Goal: Information Seeking & Learning: Compare options

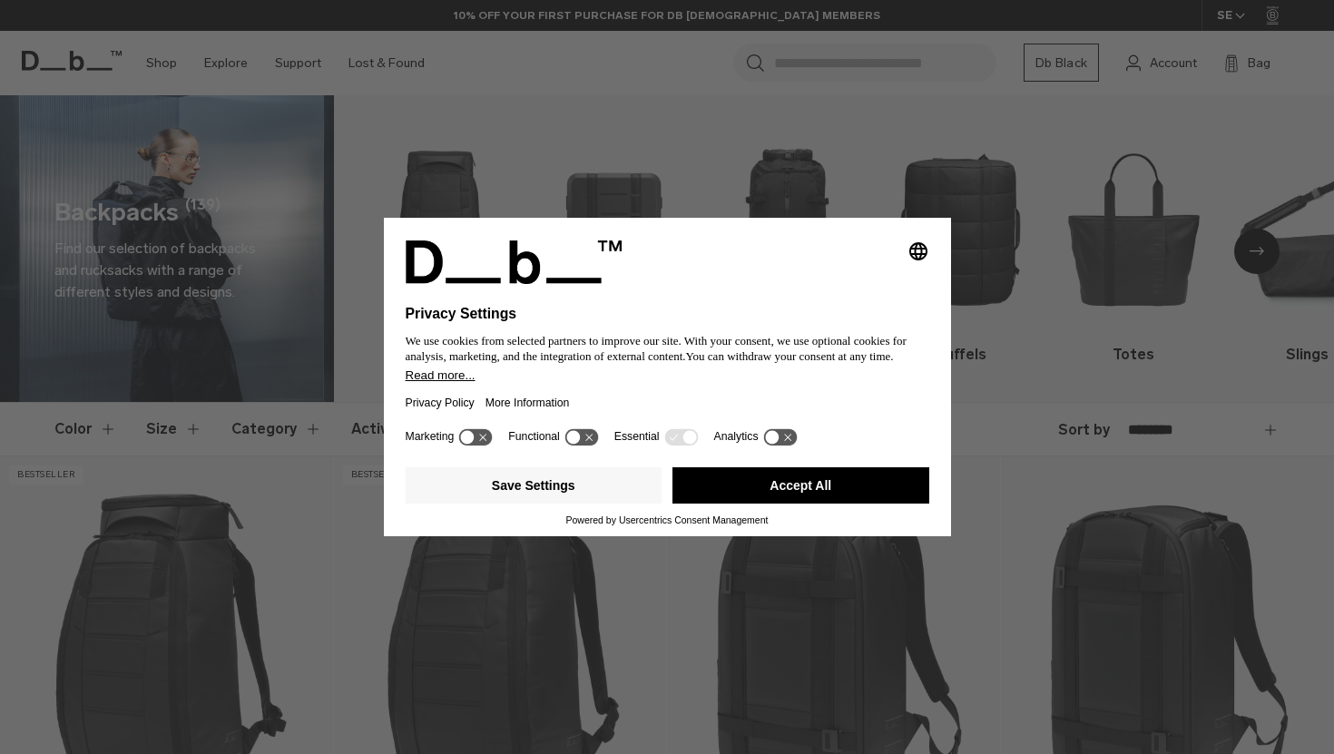
click at [904, 502] on button "Accept All" at bounding box center [801, 485] width 257 height 36
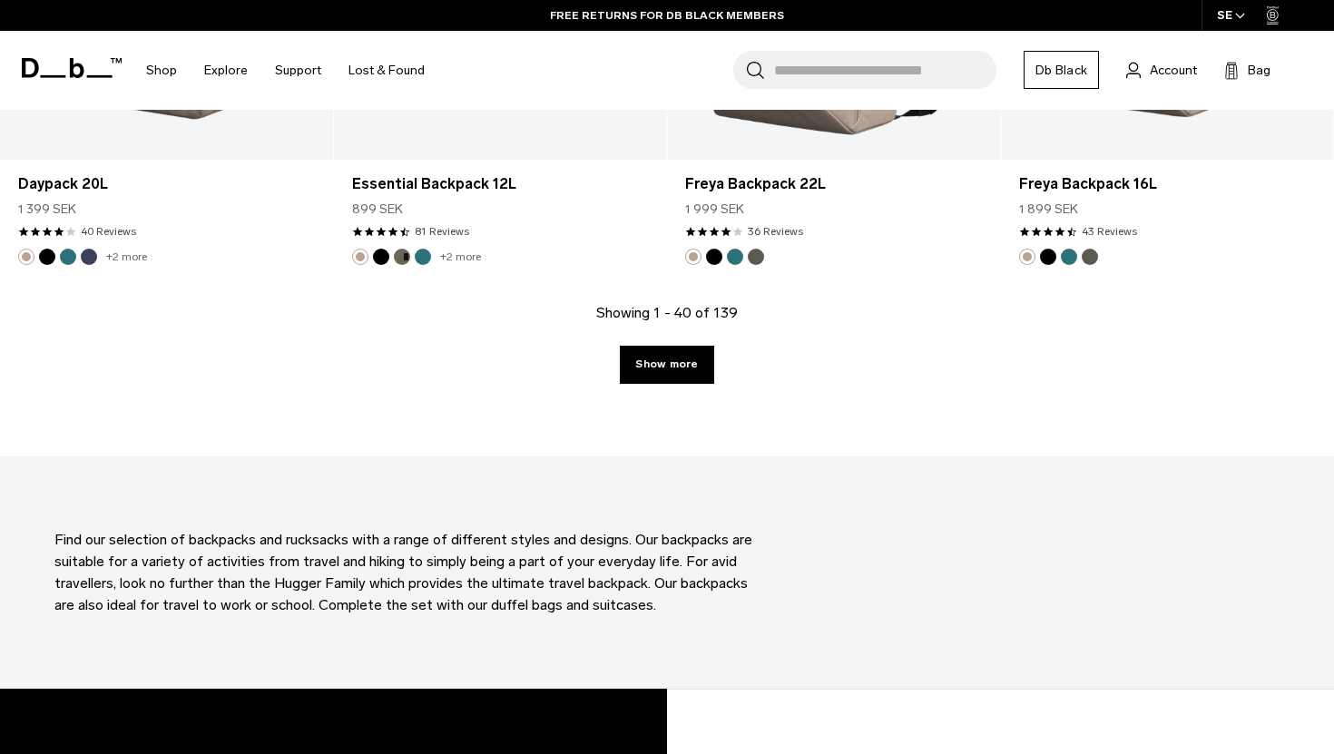
scroll to position [5277, 0]
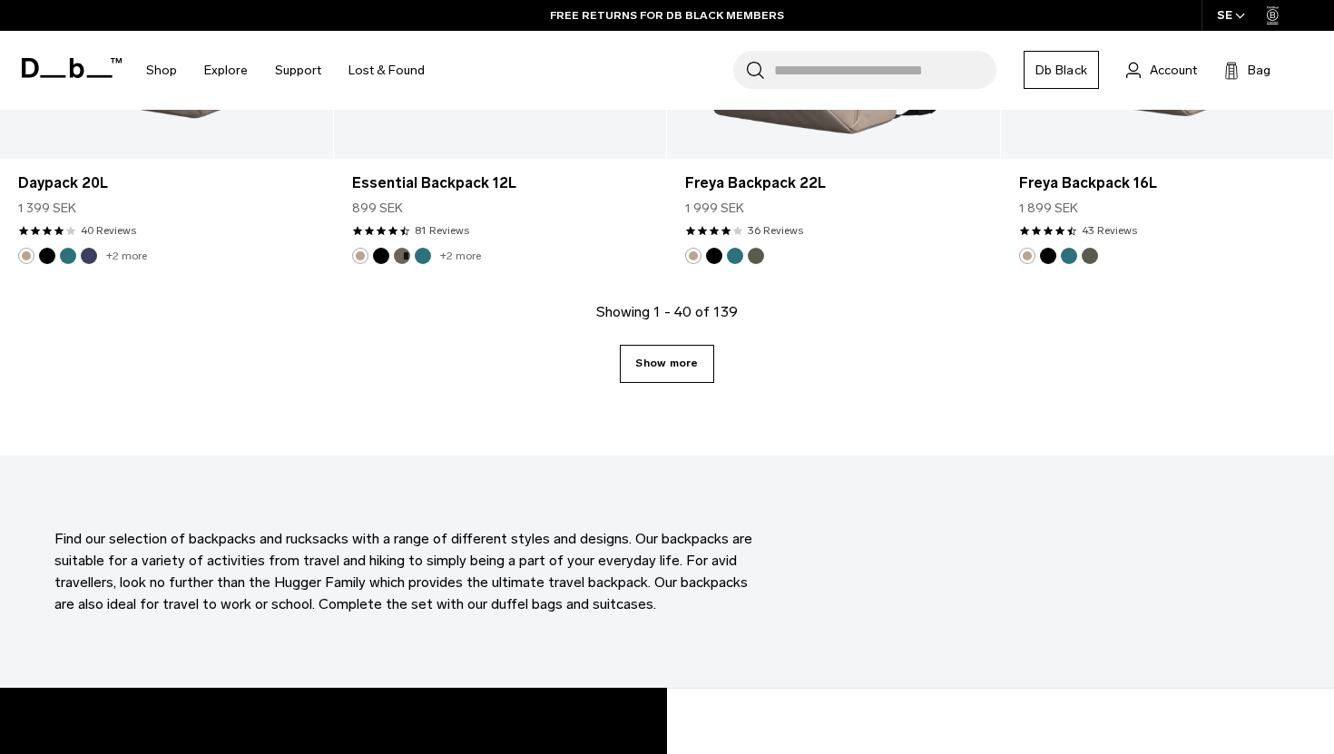
click at [701, 369] on link "Show more" at bounding box center [666, 364] width 93 height 38
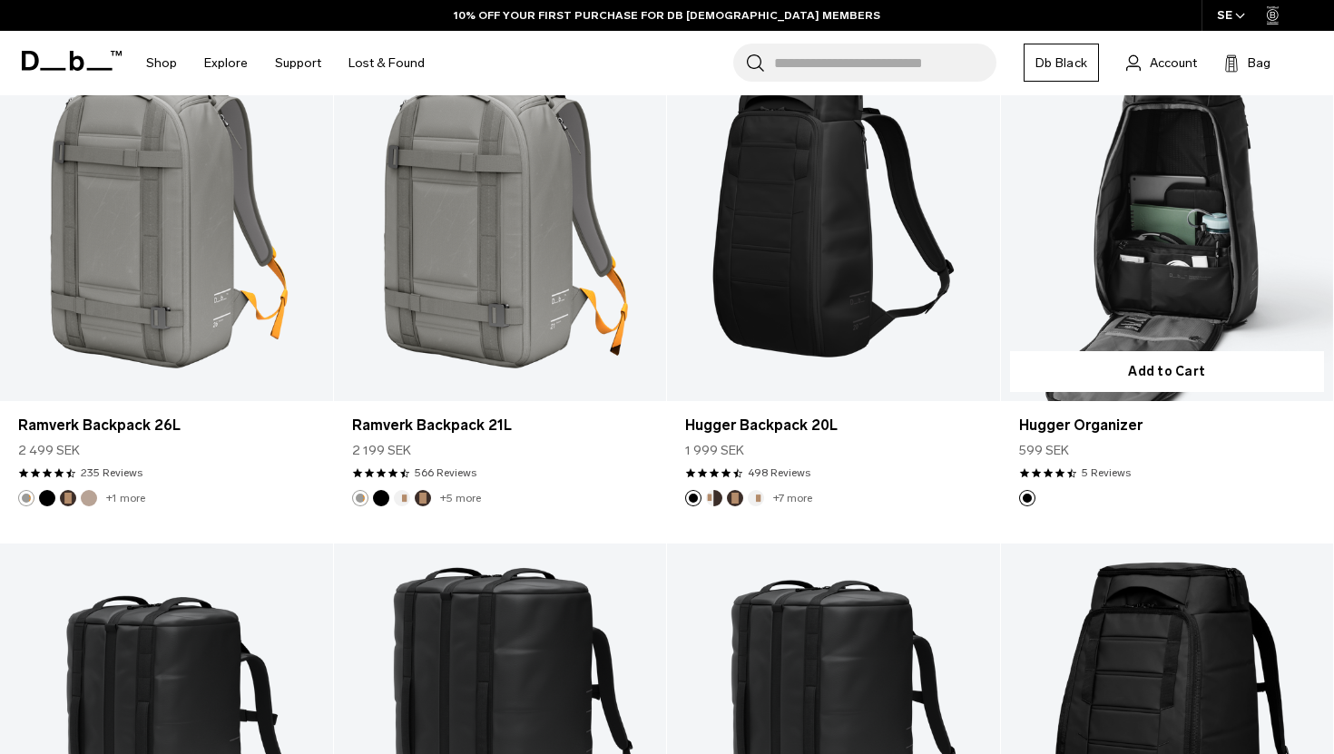
scroll to position [6055, 0]
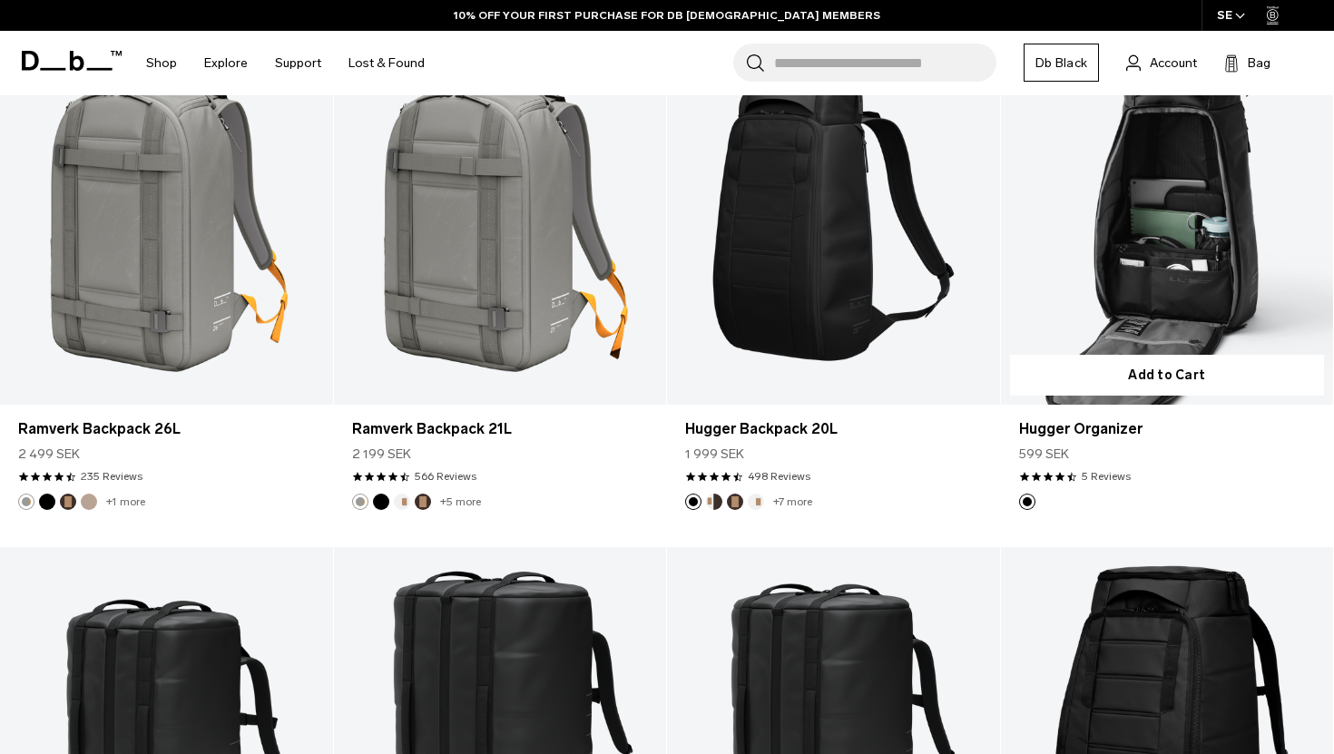
click at [1146, 261] on link "Hugger Organizer" at bounding box center [1167, 219] width 333 height 369
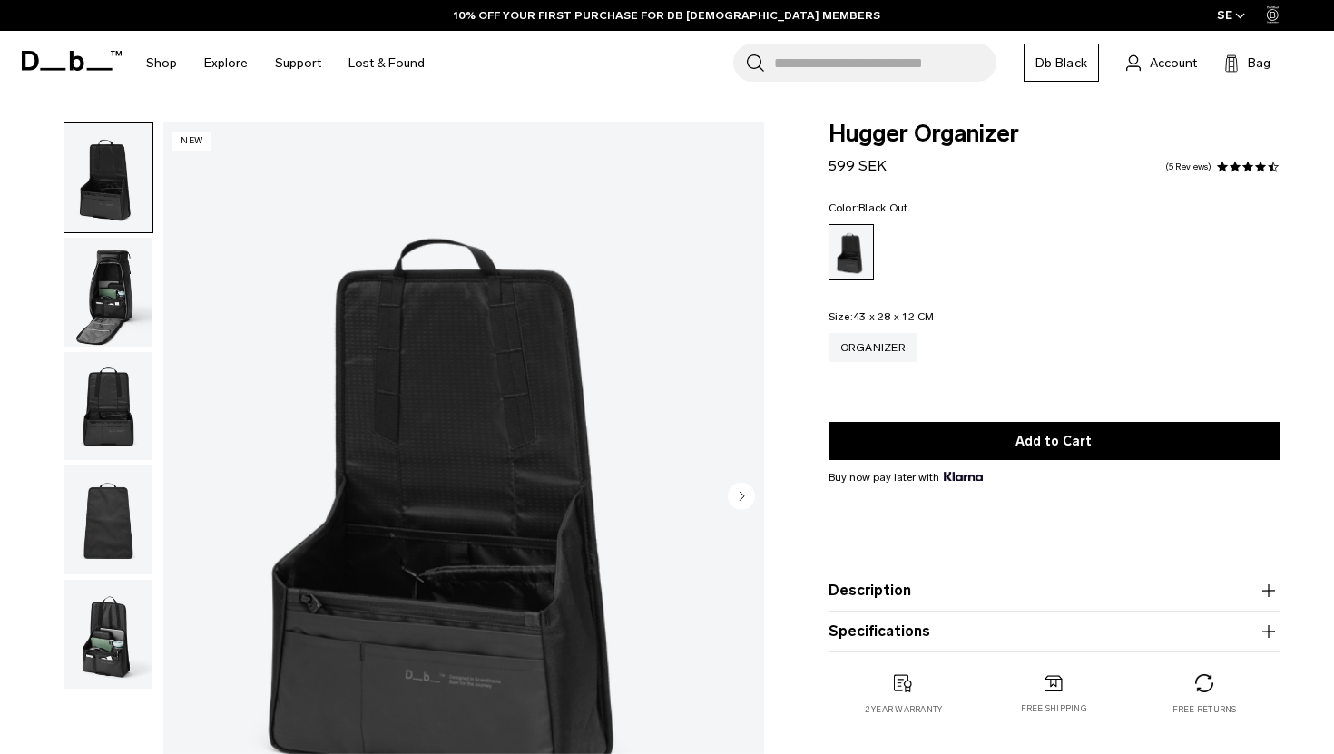
click at [123, 274] on img "button" at bounding box center [108, 292] width 88 height 109
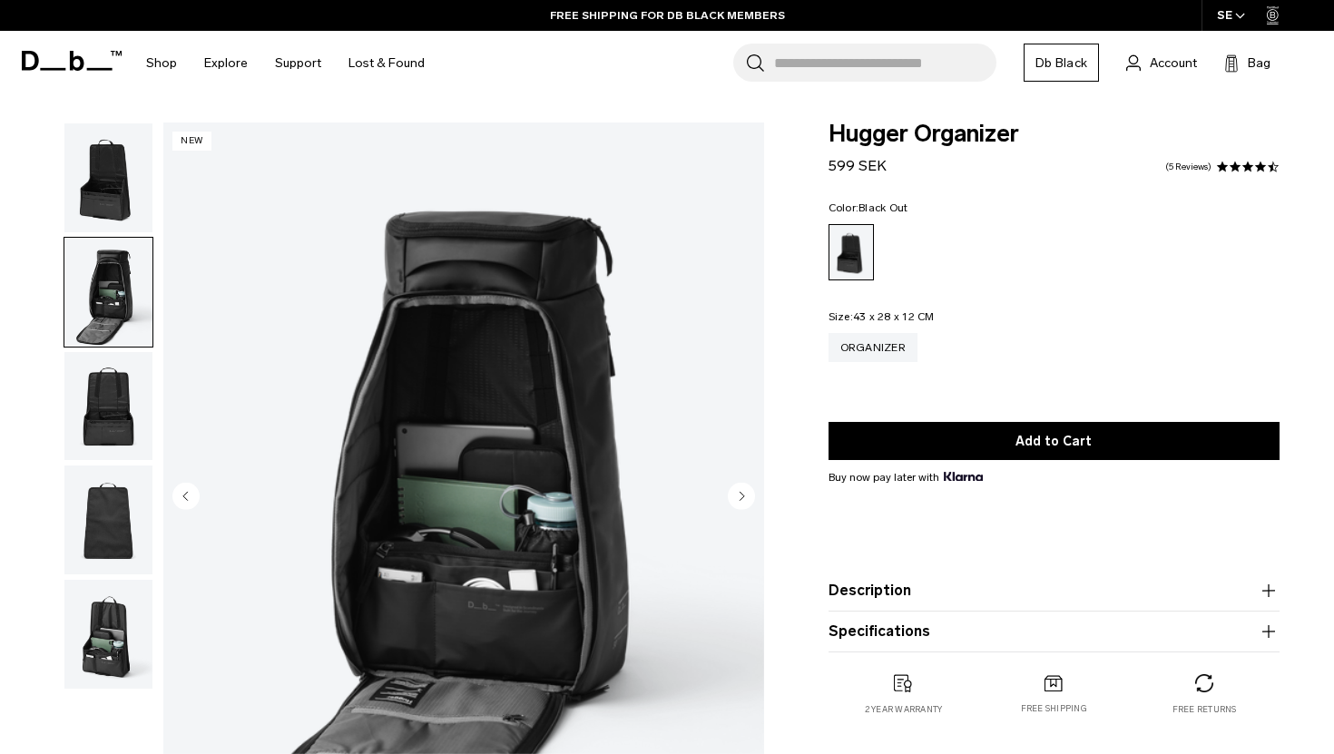
click at [115, 184] on img "button" at bounding box center [108, 177] width 88 height 109
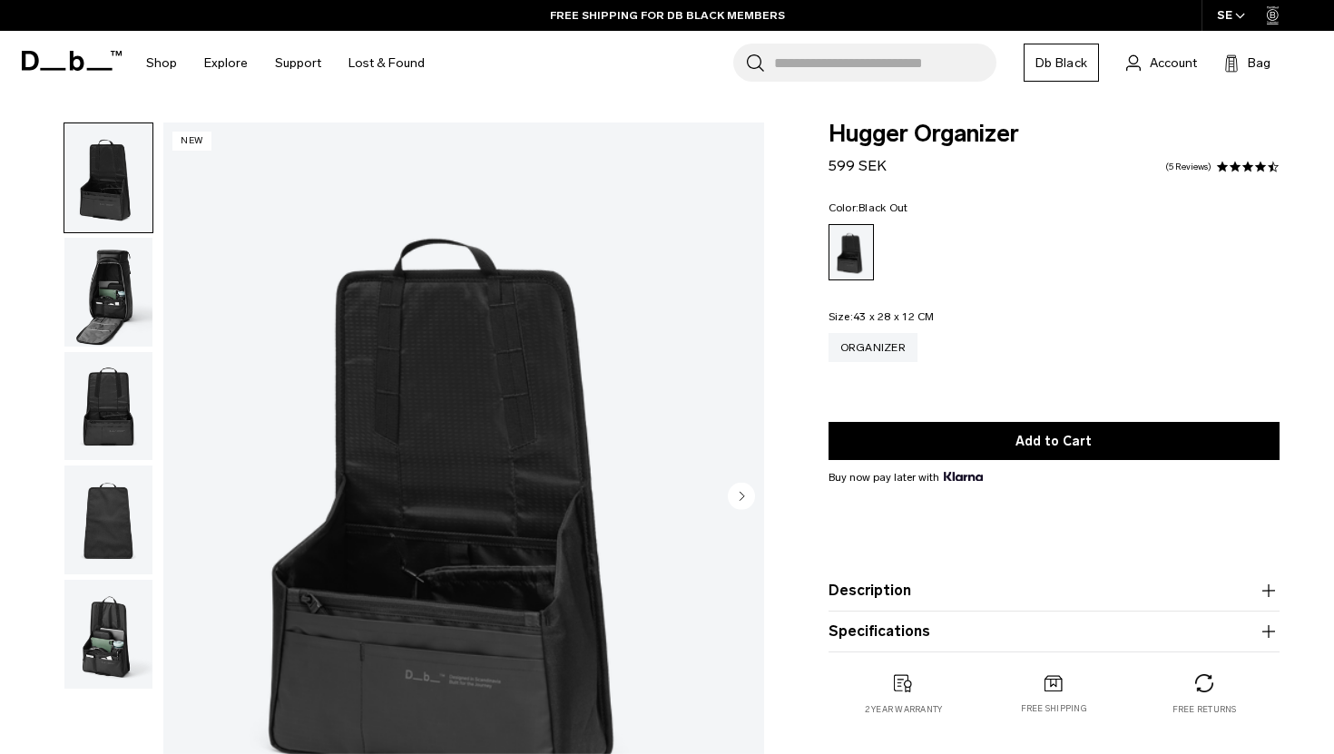
click at [134, 412] on img "button" at bounding box center [108, 406] width 88 height 109
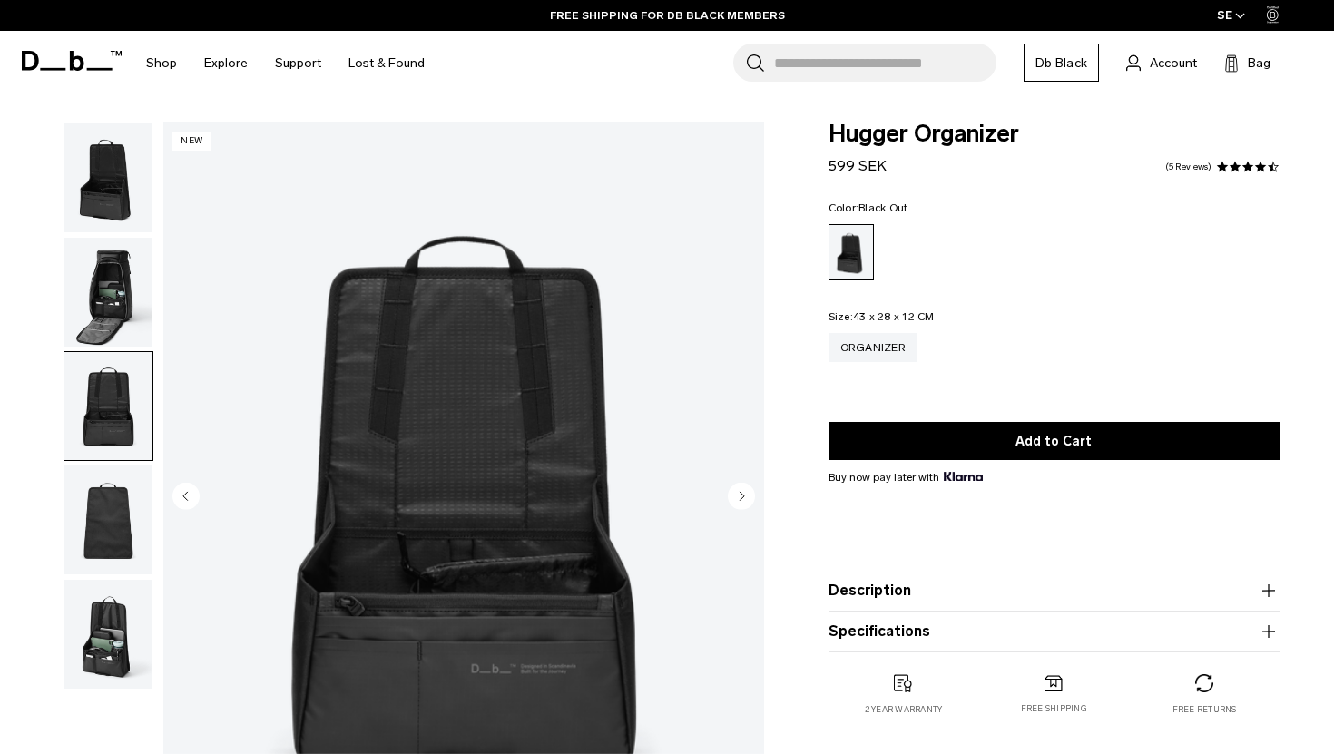
click at [122, 532] on img "button" at bounding box center [108, 520] width 88 height 109
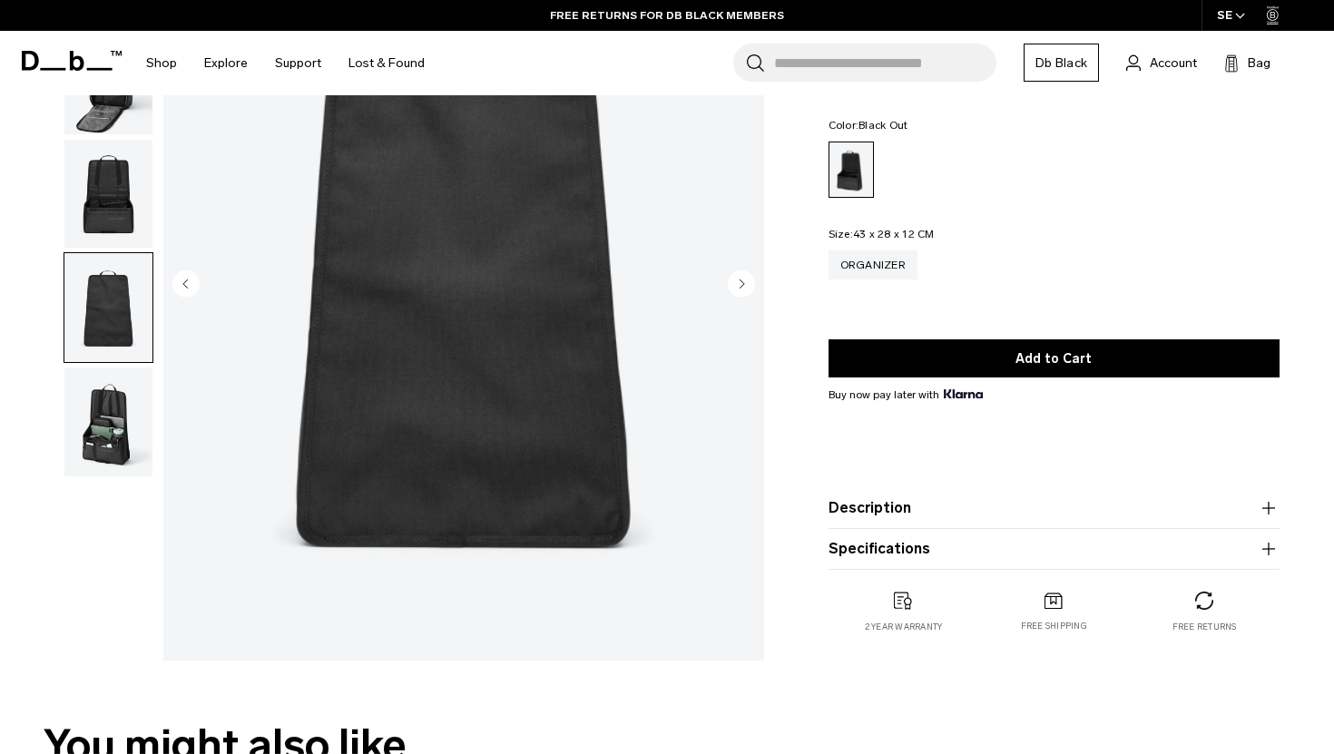
scroll to position [215, 0]
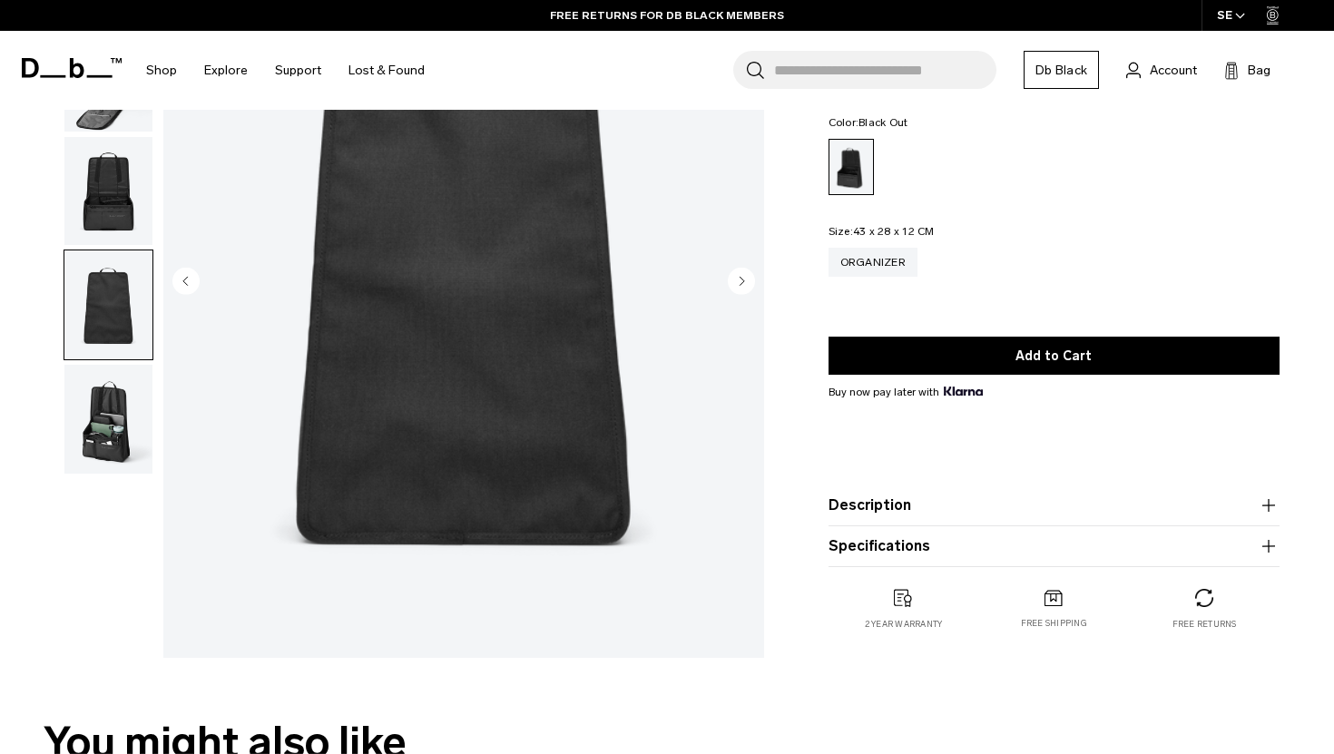
click at [106, 428] on img "button" at bounding box center [108, 419] width 88 height 109
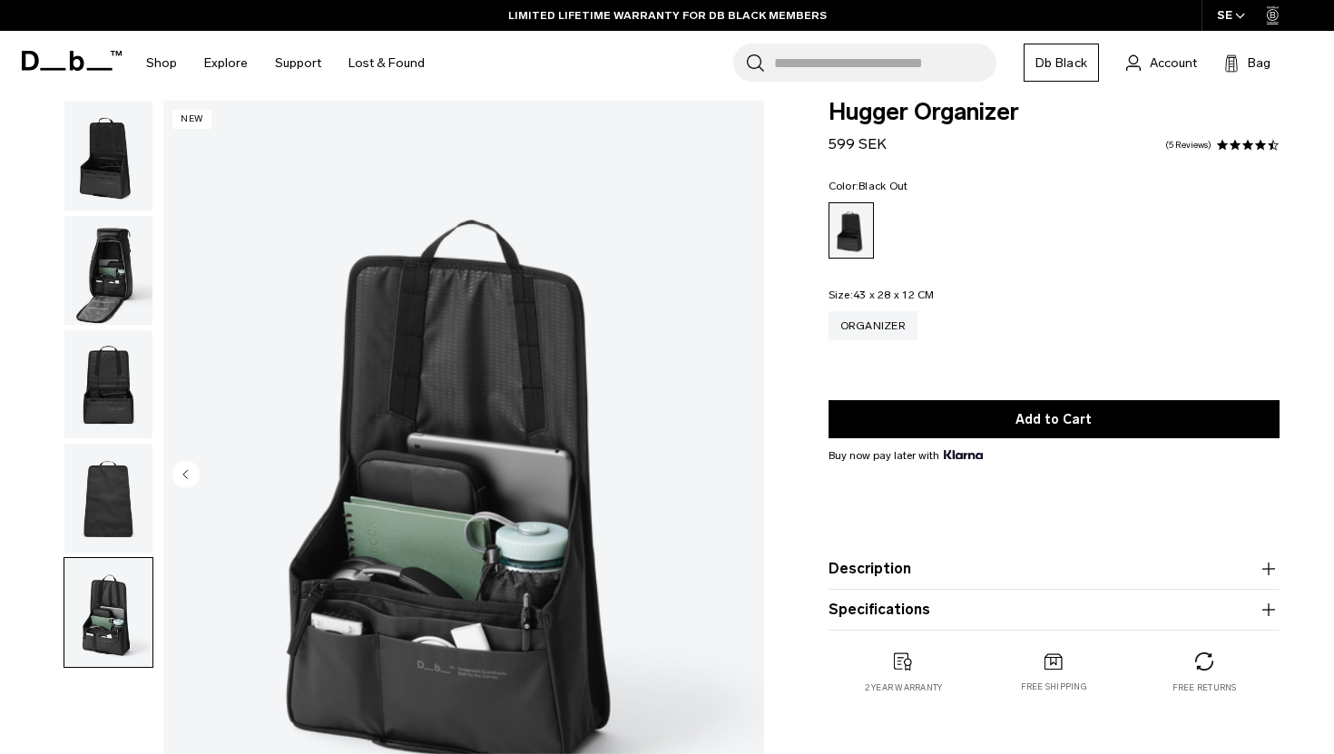
scroll to position [5, 0]
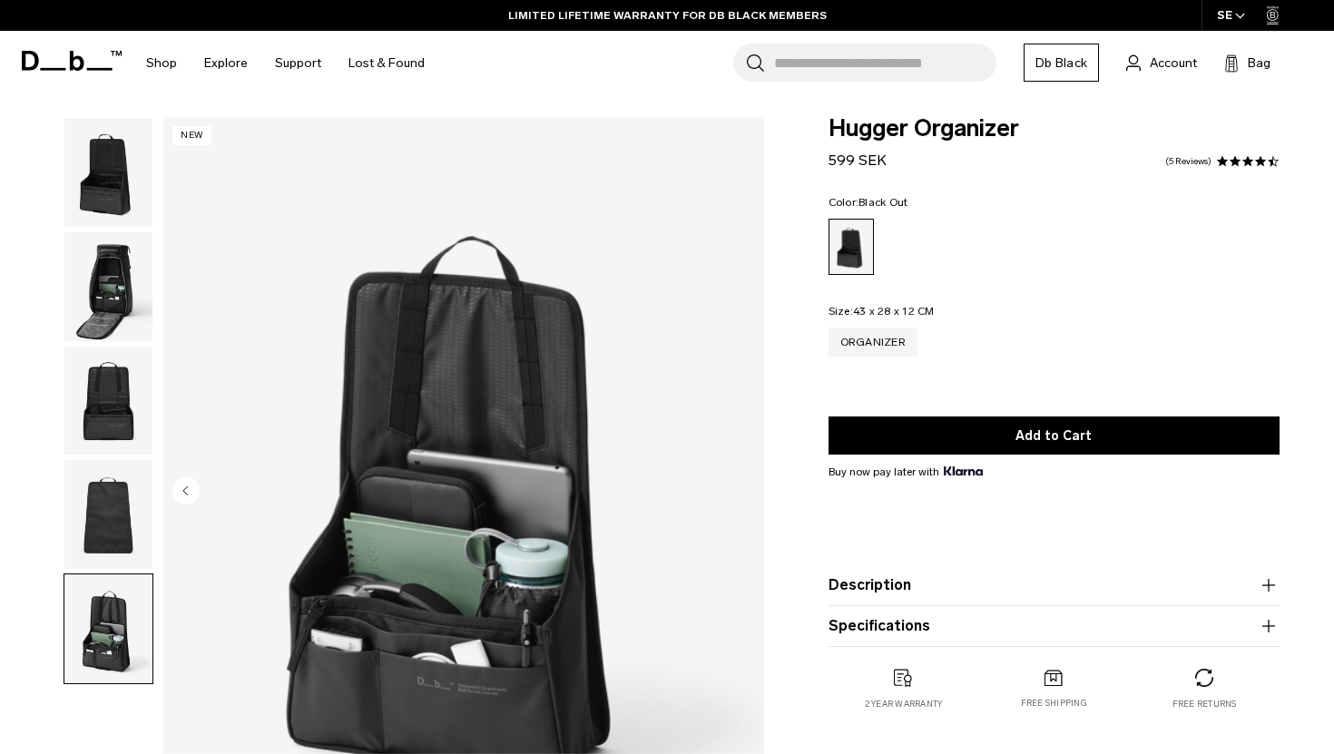
click at [103, 319] on img "button" at bounding box center [108, 286] width 88 height 109
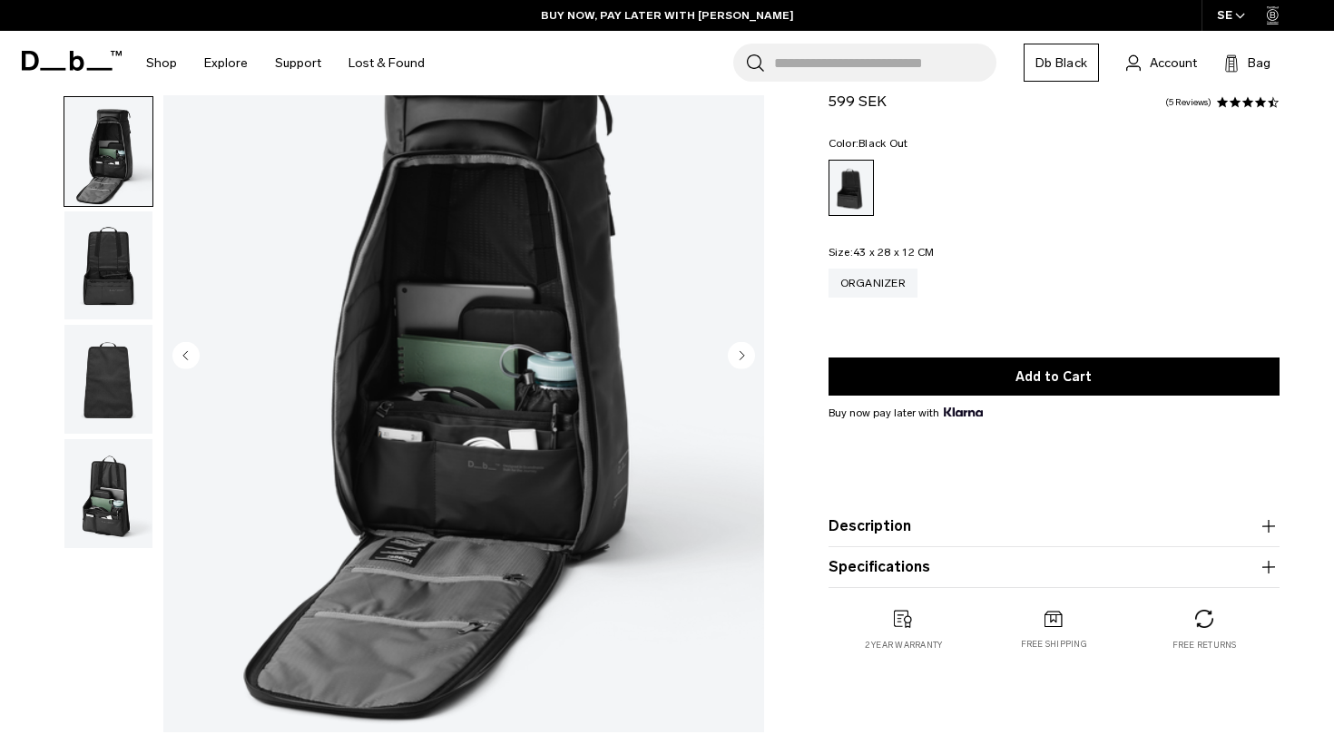
scroll to position [336, 0]
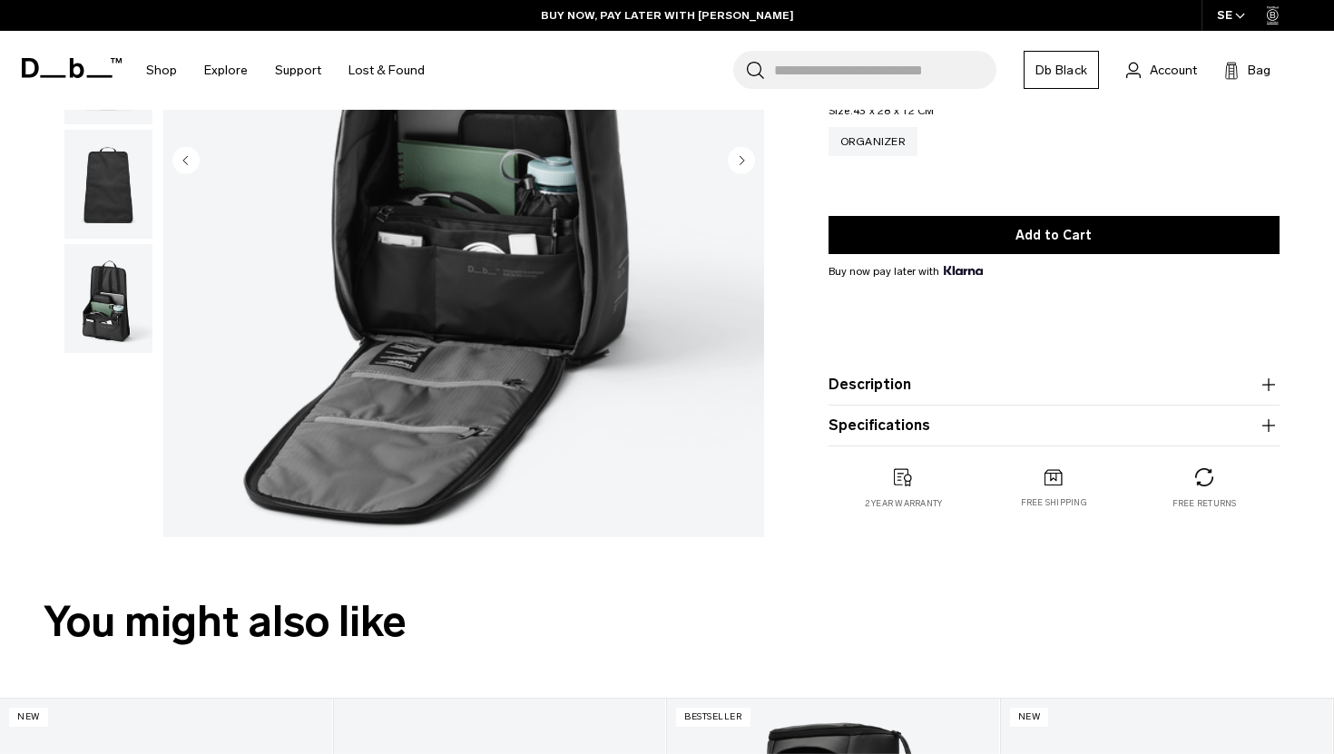
click at [880, 376] on button "Description" at bounding box center [1054, 385] width 451 height 22
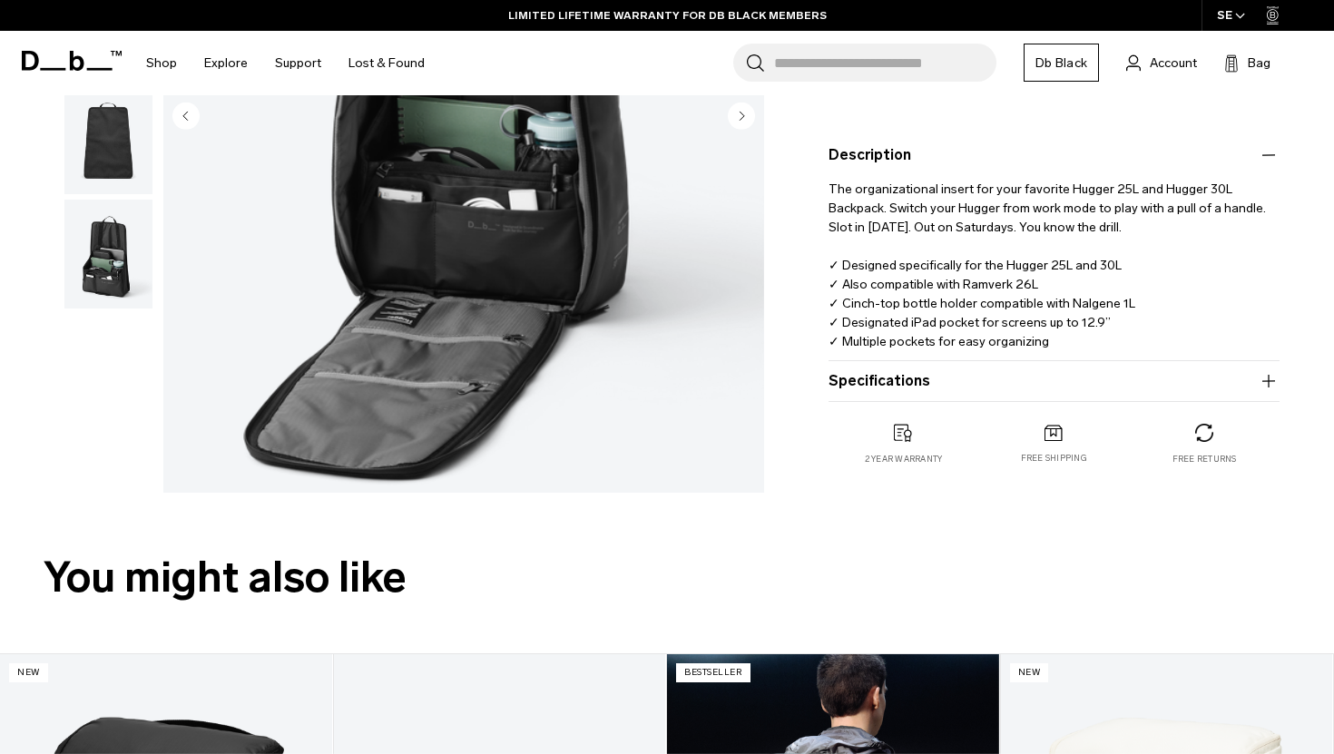
scroll to position [0, 0]
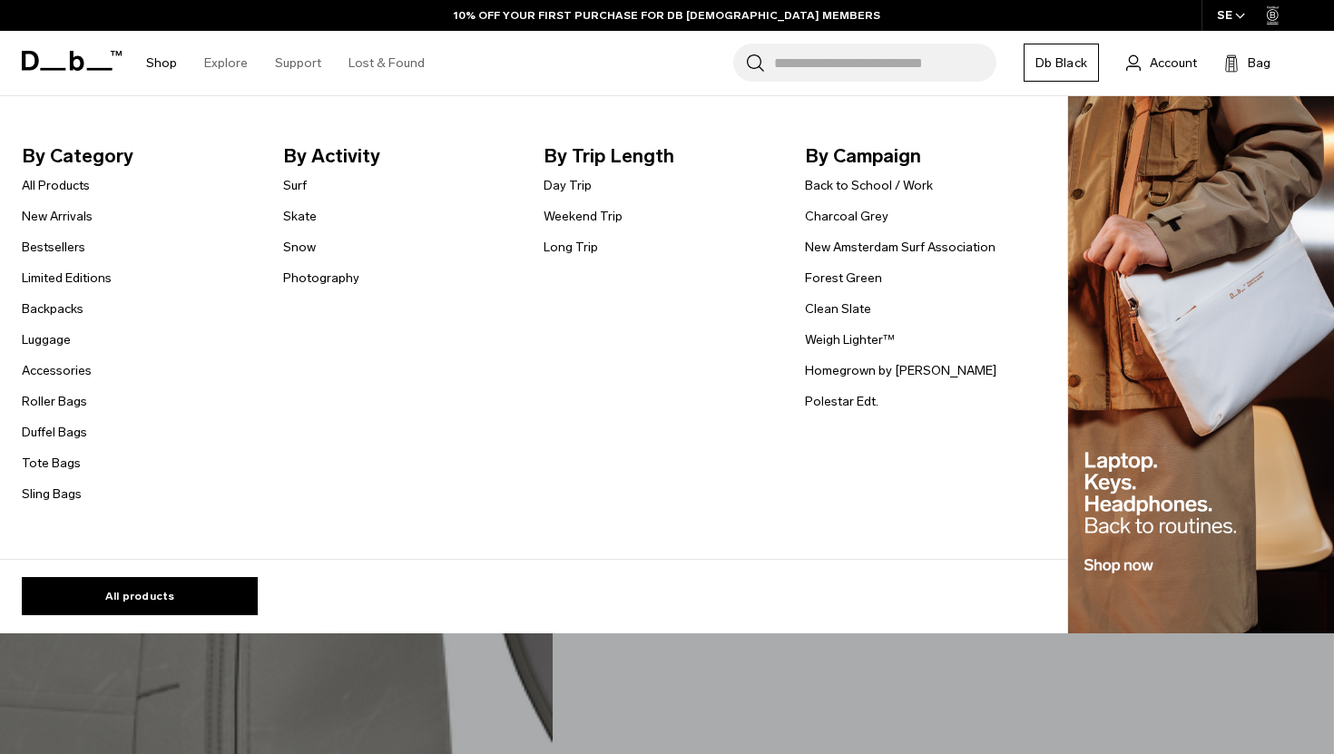
scroll to position [5464, 0]
click at [884, 190] on link "Back to School / Work" at bounding box center [869, 185] width 128 height 19
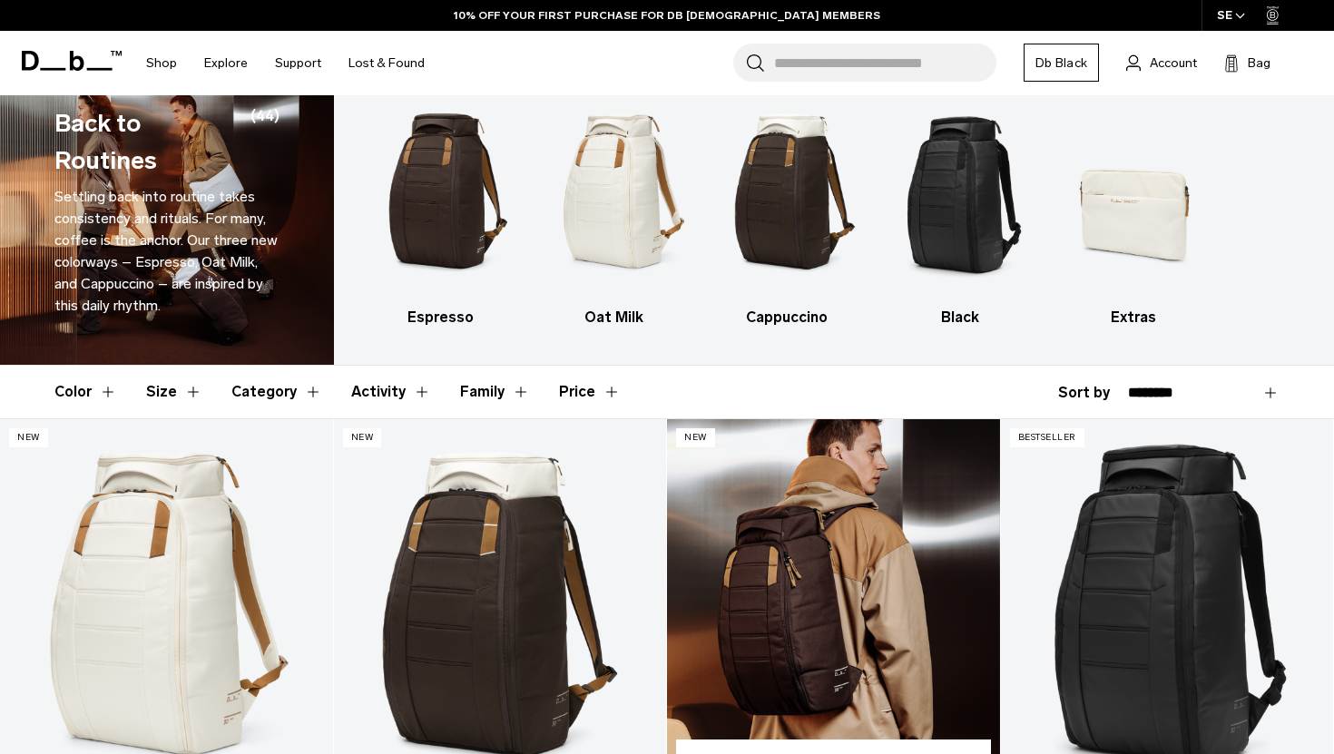
scroll to position [35, 0]
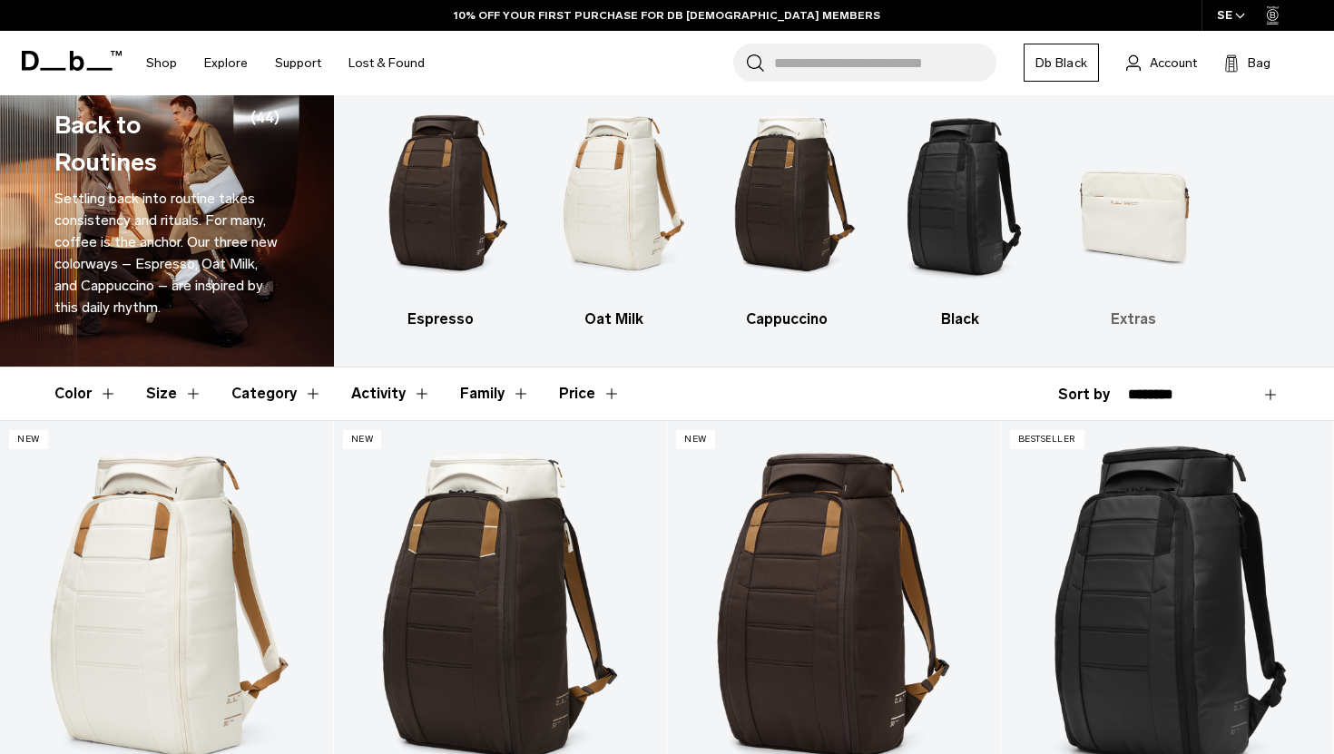
click at [1152, 201] on img "5 / 5" at bounding box center [1134, 193] width 142 height 212
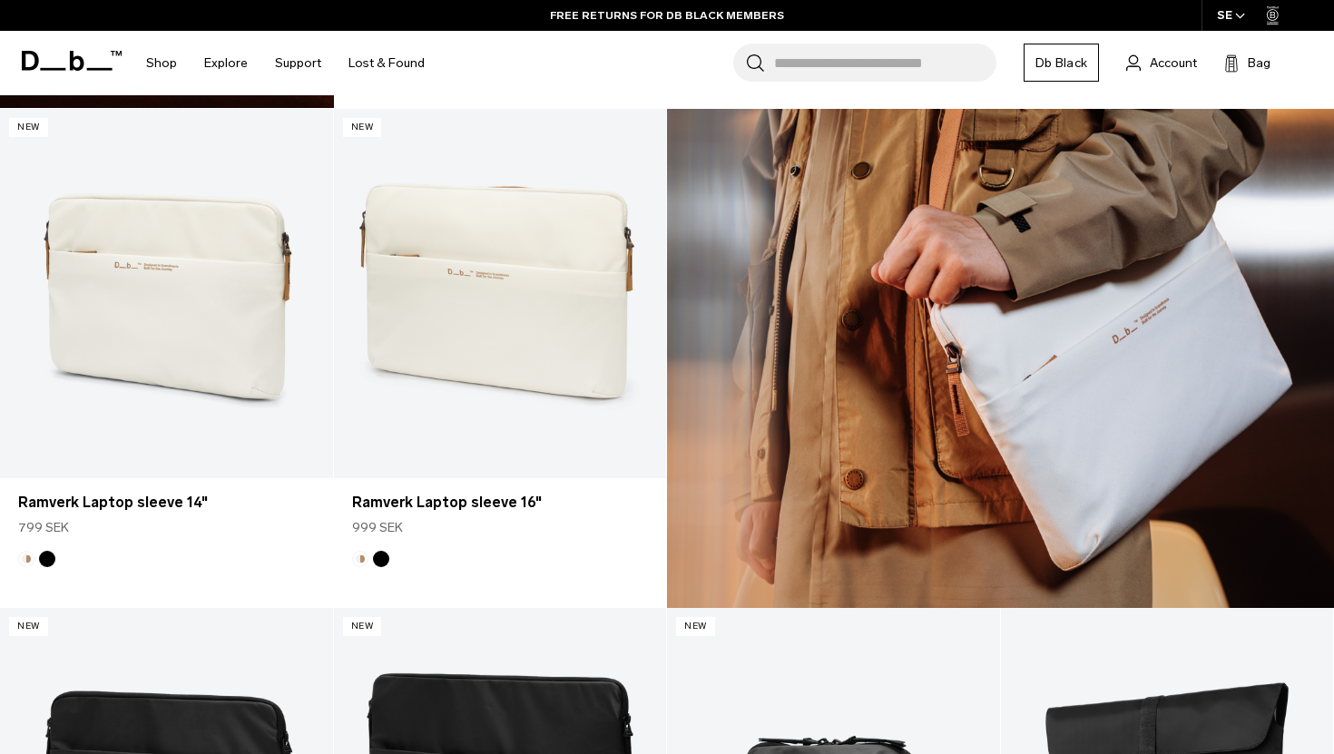
scroll to position [510, 0]
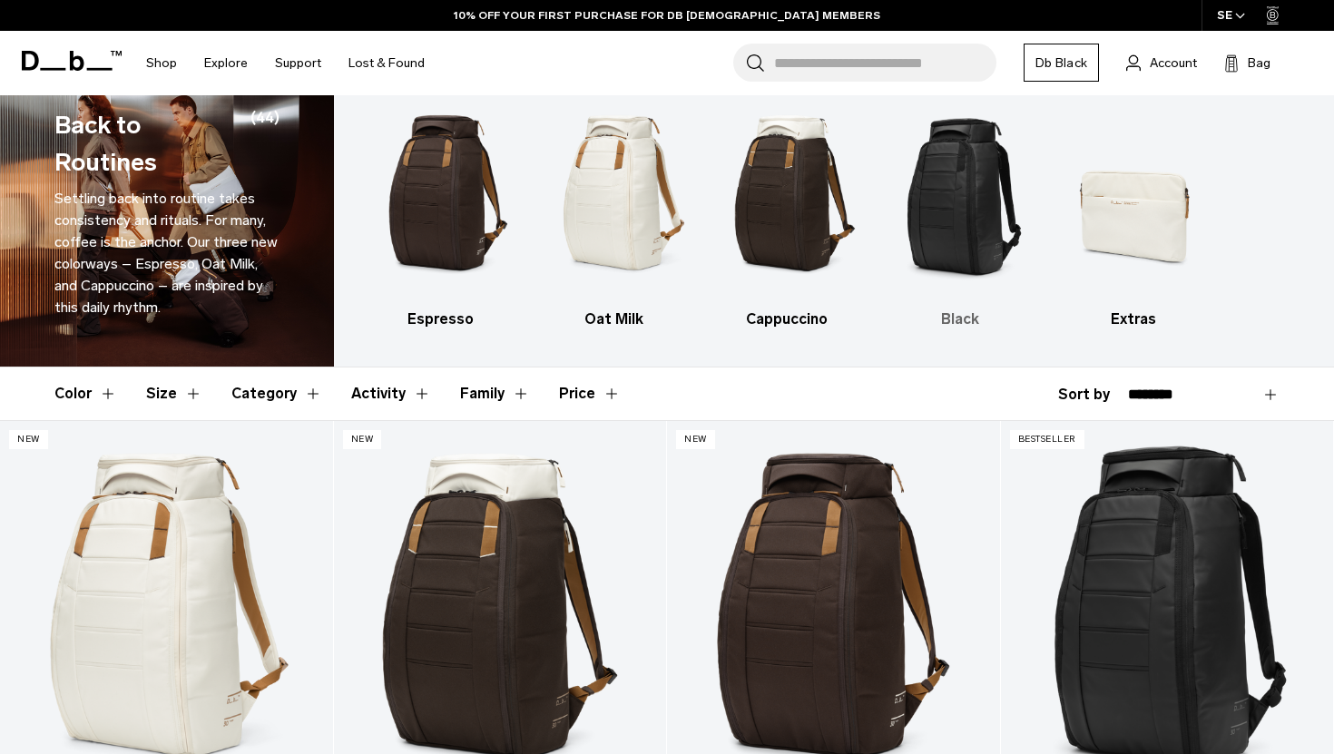
click at [950, 294] on img "4 / 5" at bounding box center [961, 193] width 142 height 212
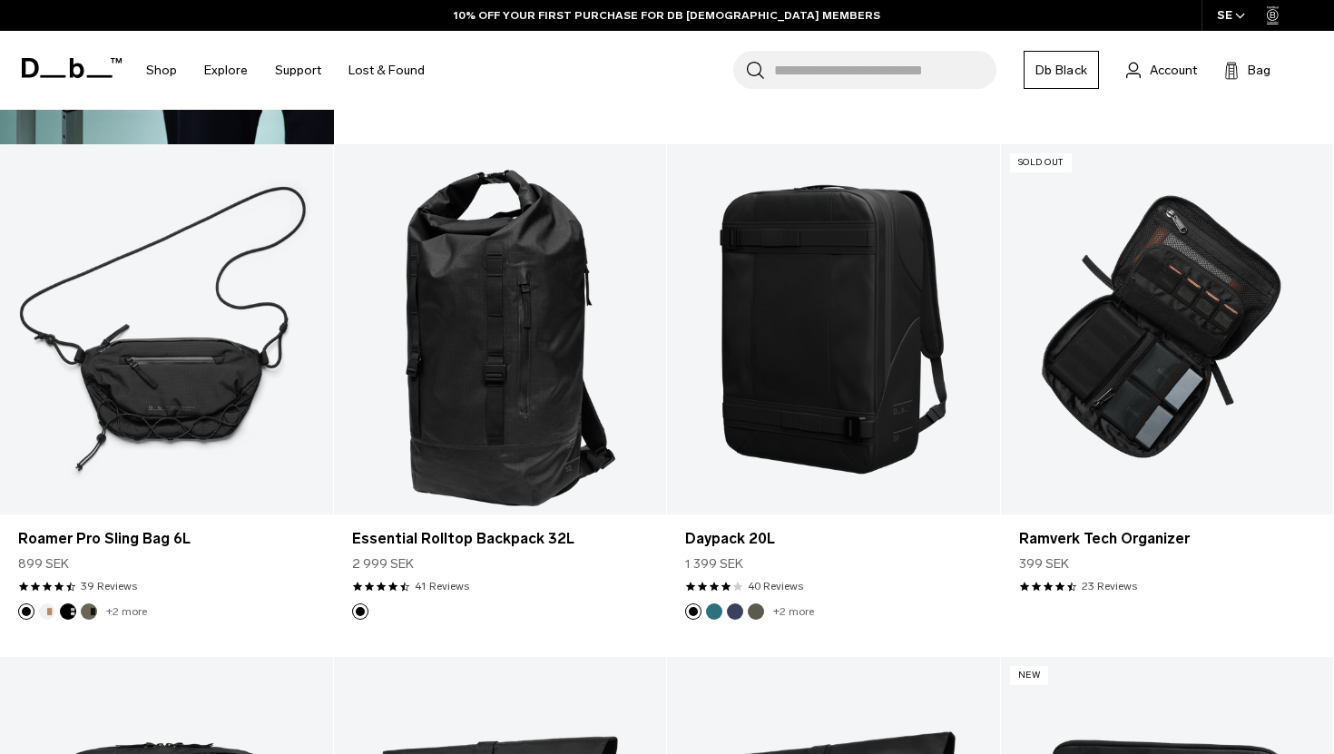
scroll to position [5445, 0]
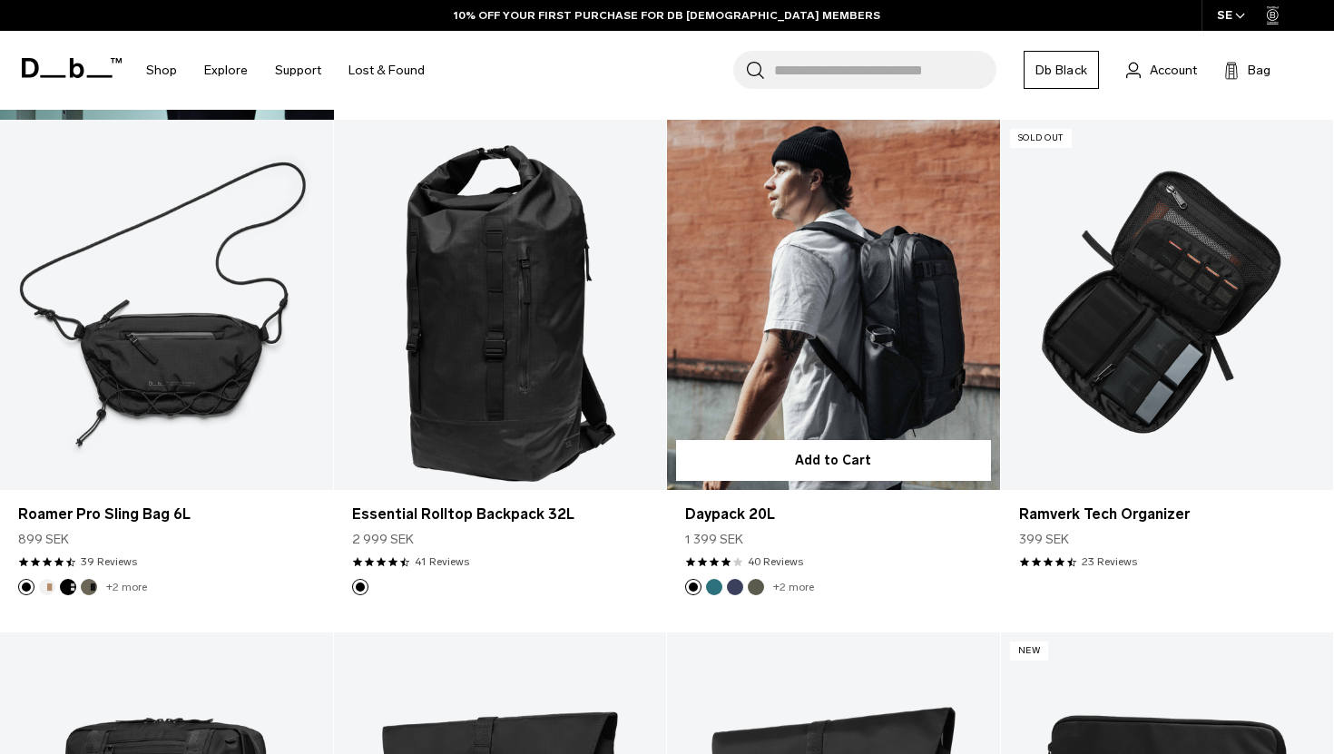
click at [833, 325] on link "Daypack 20L" at bounding box center [833, 304] width 333 height 369
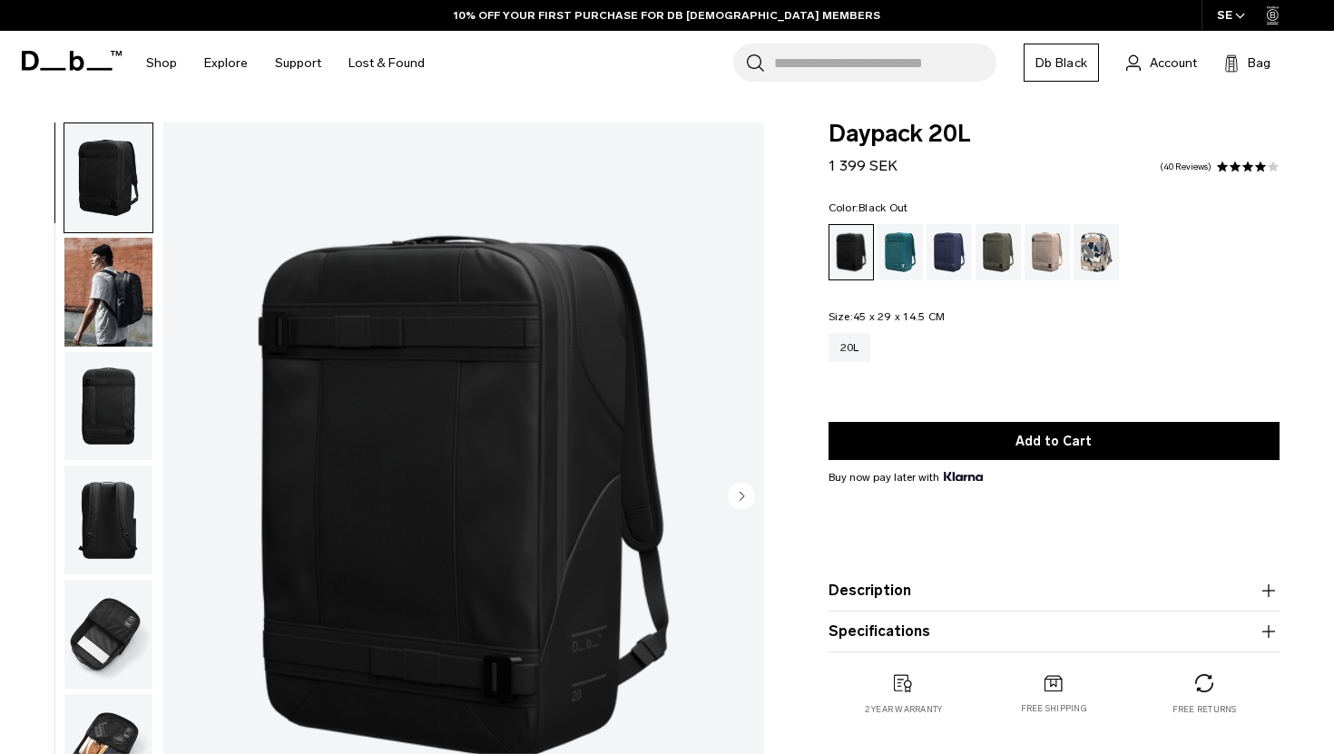
click at [732, 491] on circle "Next slide" at bounding box center [741, 495] width 27 height 27
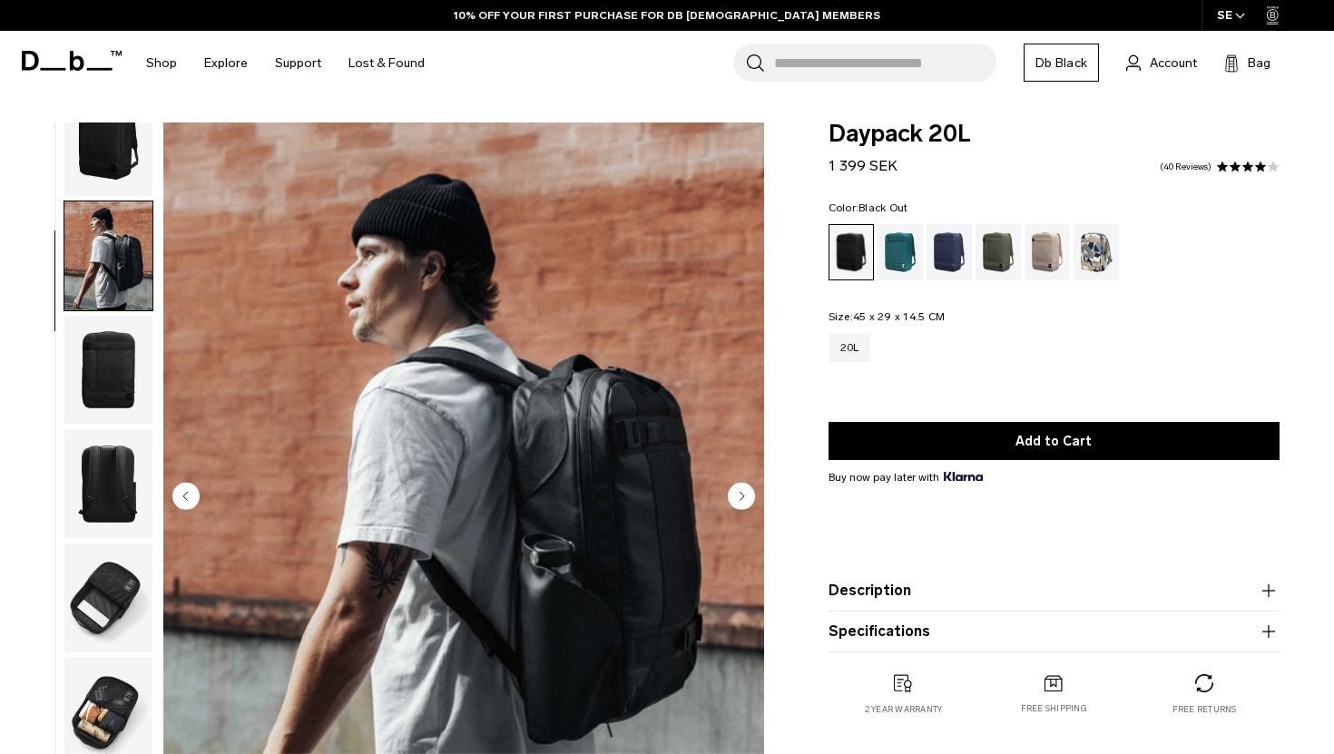
scroll to position [44, 0]
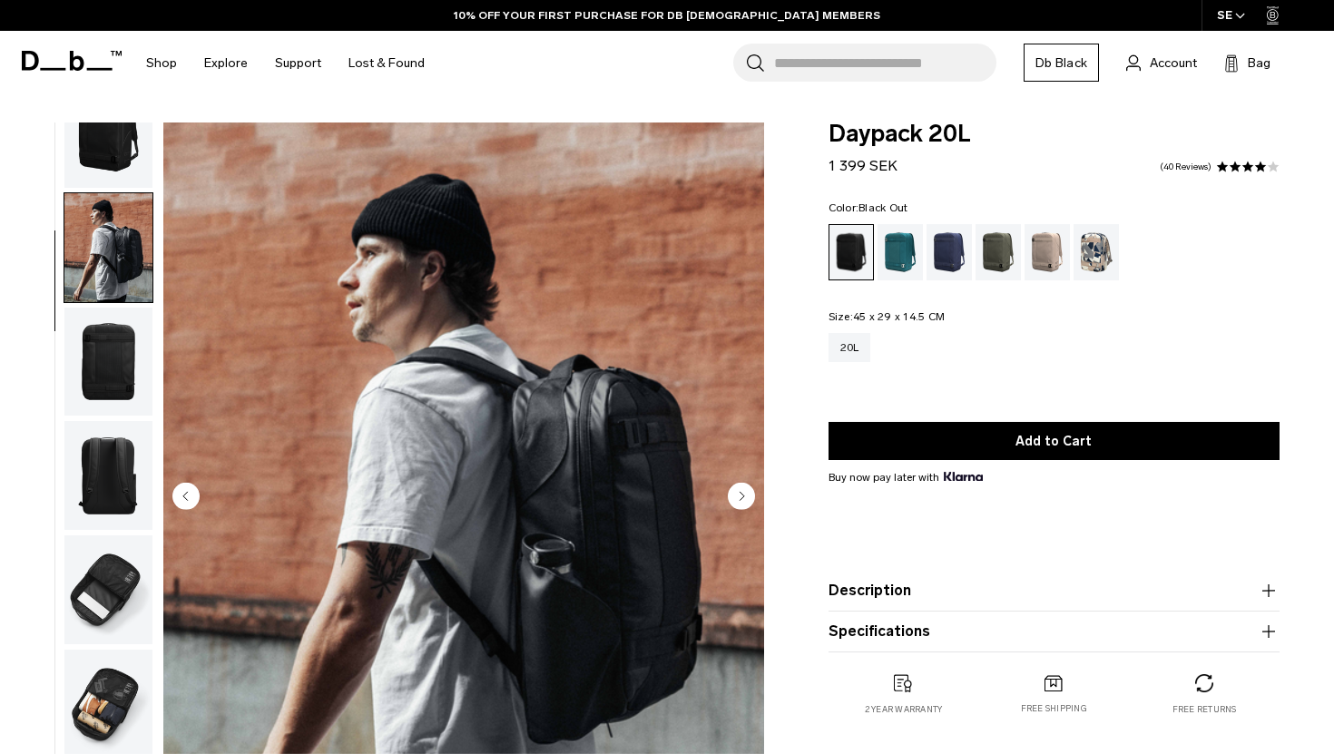
click at [732, 491] on circle "Next slide" at bounding box center [741, 495] width 27 height 27
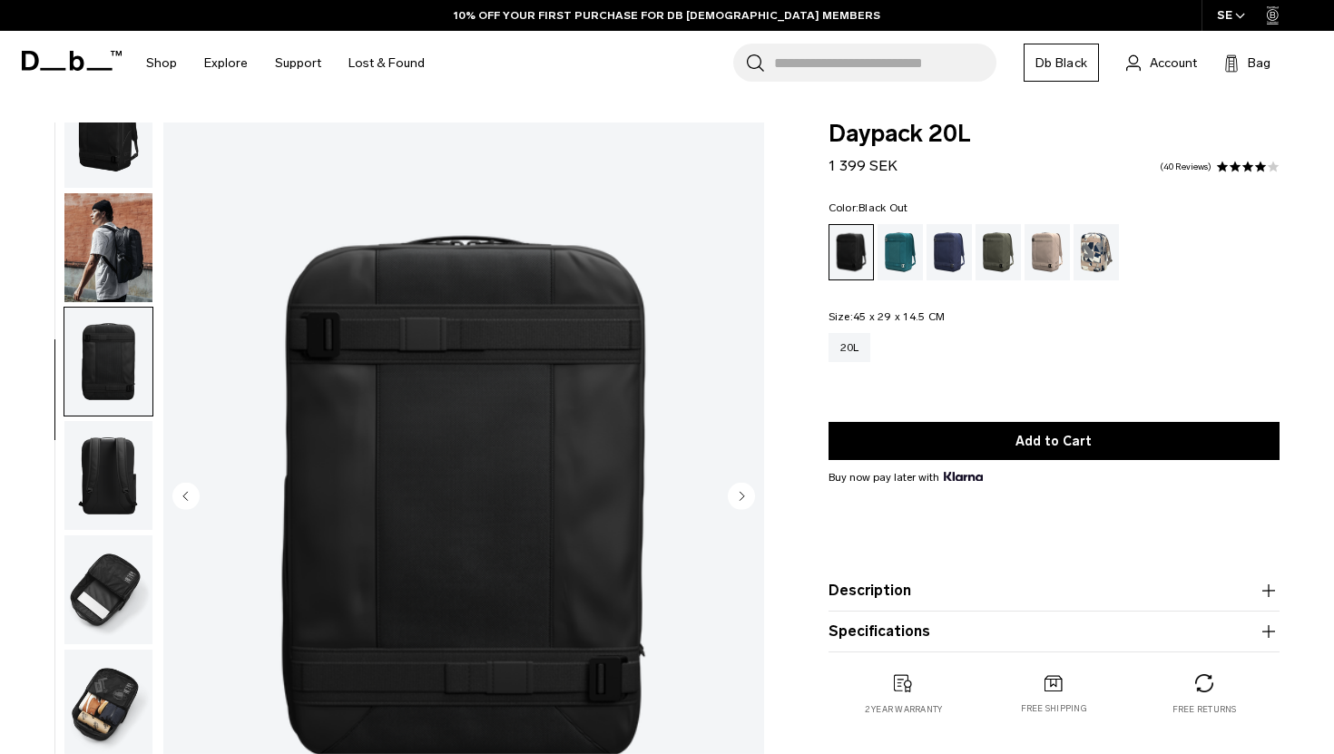
click at [732, 491] on circle "Next slide" at bounding box center [741, 495] width 27 height 27
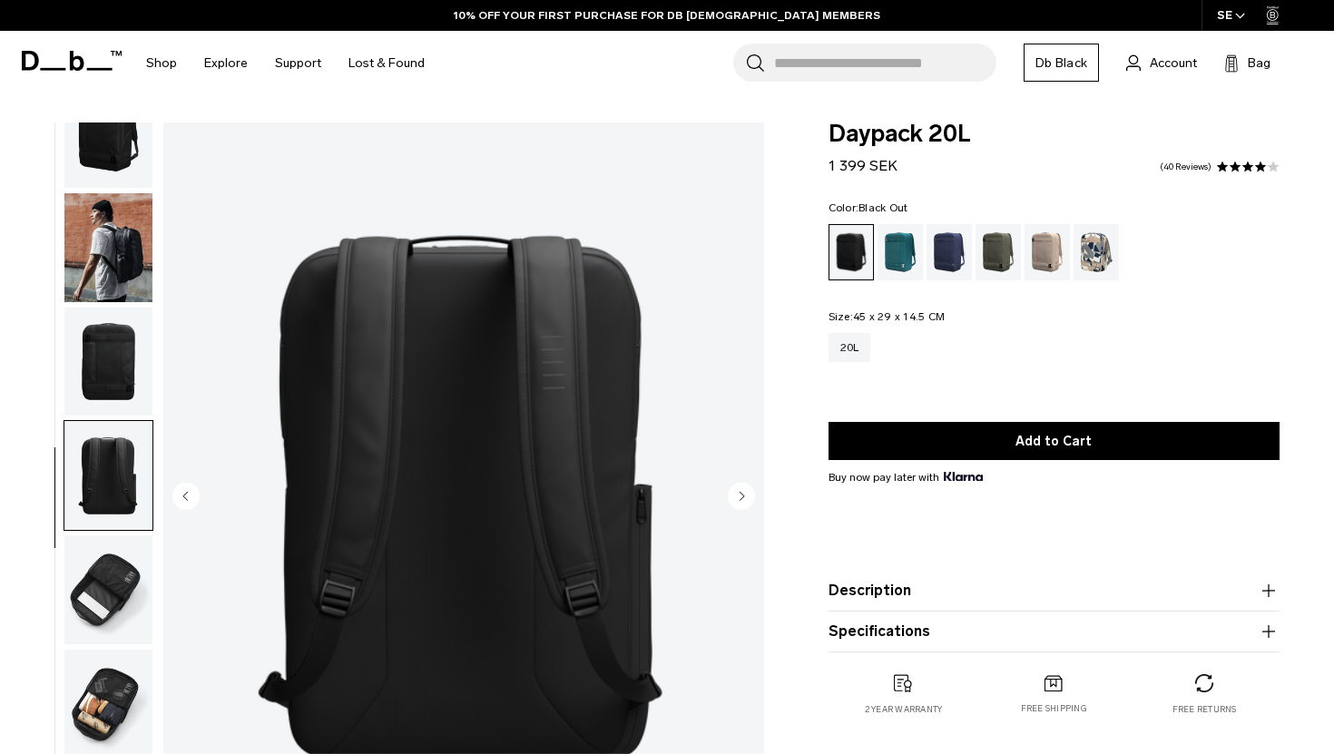
click at [732, 491] on circle "Next slide" at bounding box center [741, 495] width 27 height 27
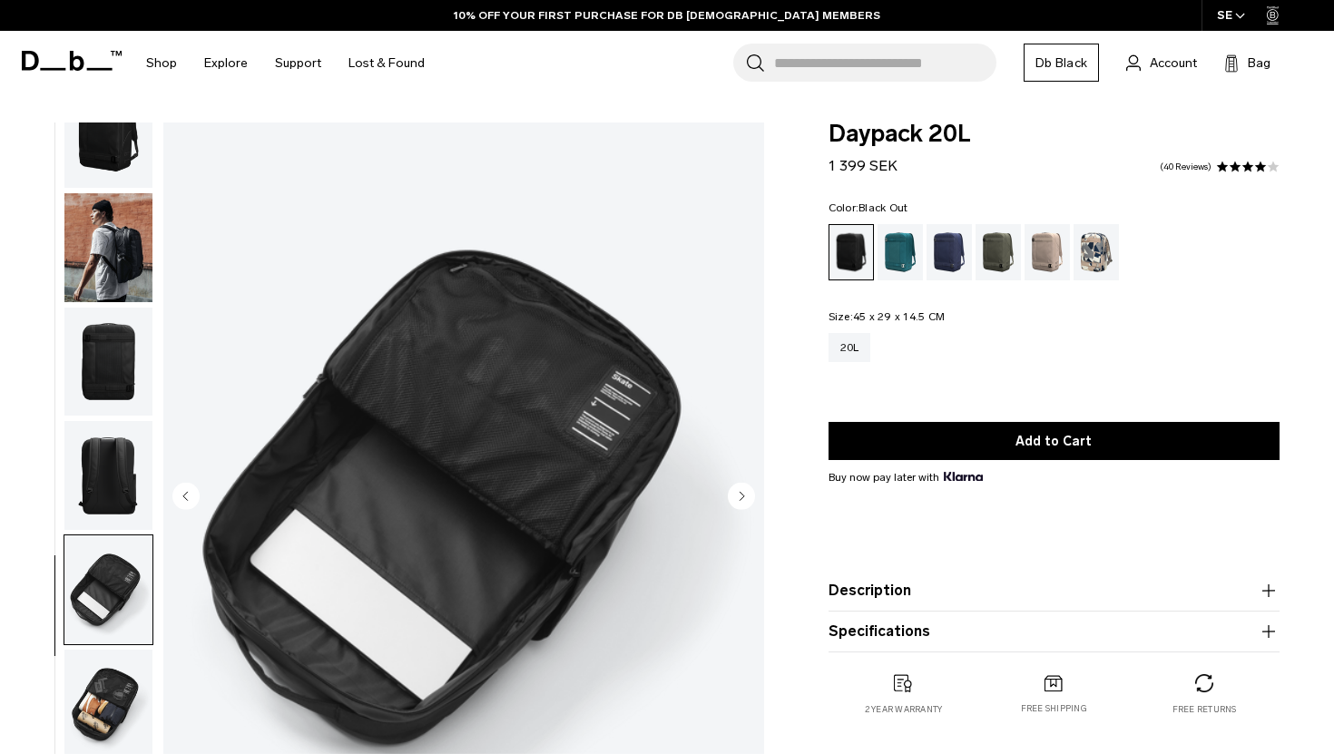
click at [732, 491] on circle "Next slide" at bounding box center [741, 495] width 27 height 27
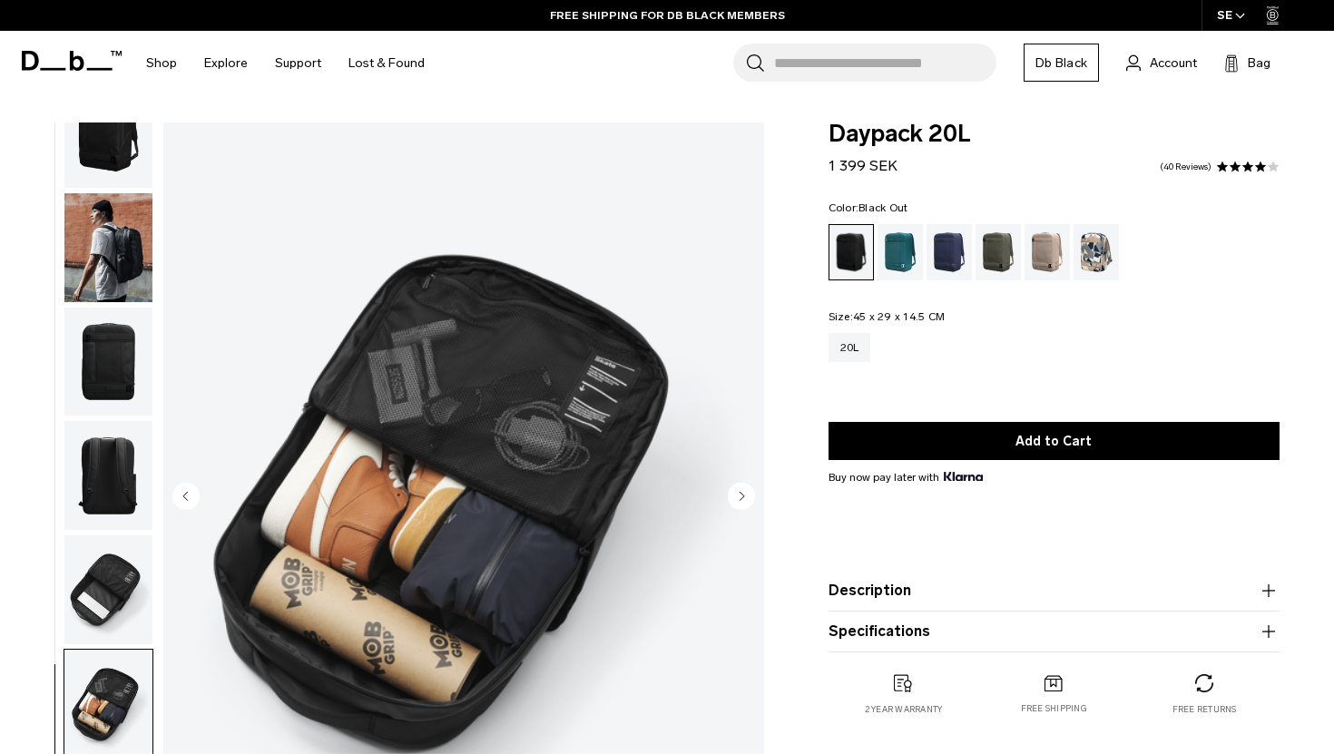
click at [732, 493] on circle "Next slide" at bounding box center [741, 495] width 27 height 27
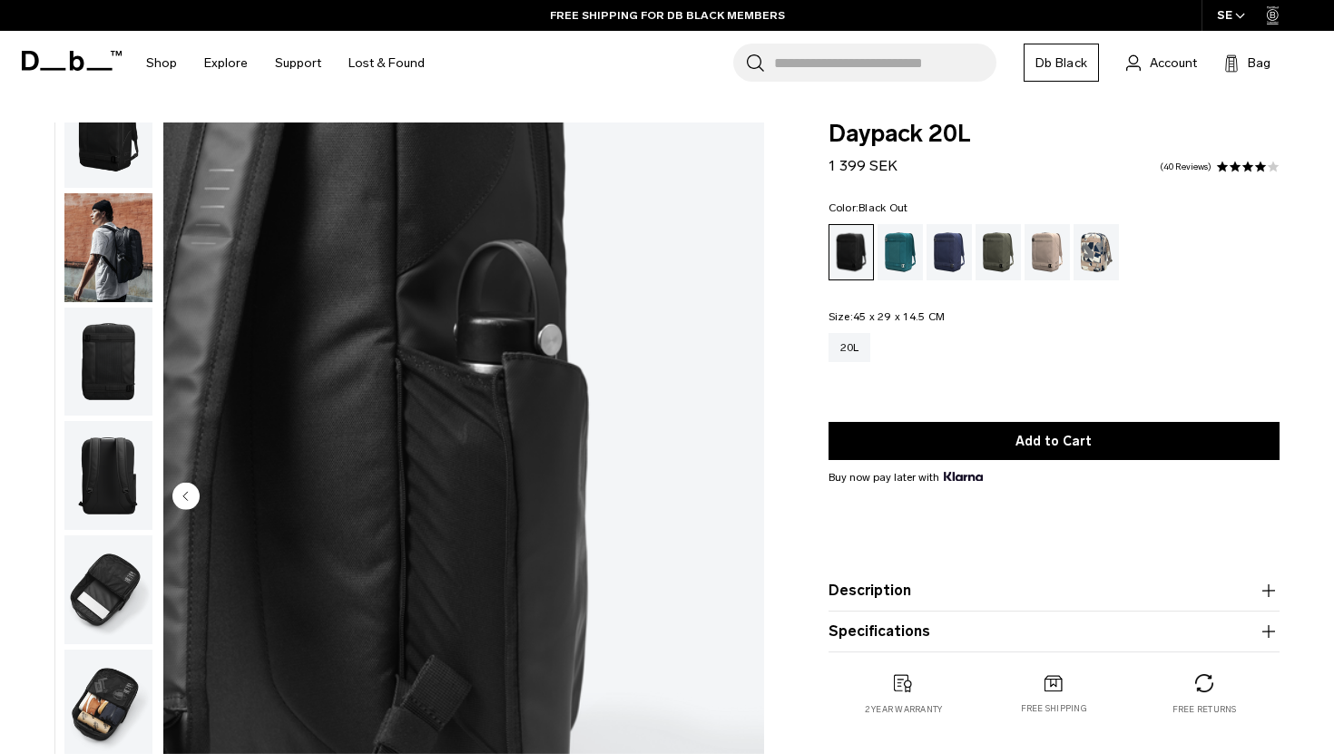
click at [732, 493] on img "7 / 7" at bounding box center [463, 498] width 601 height 751
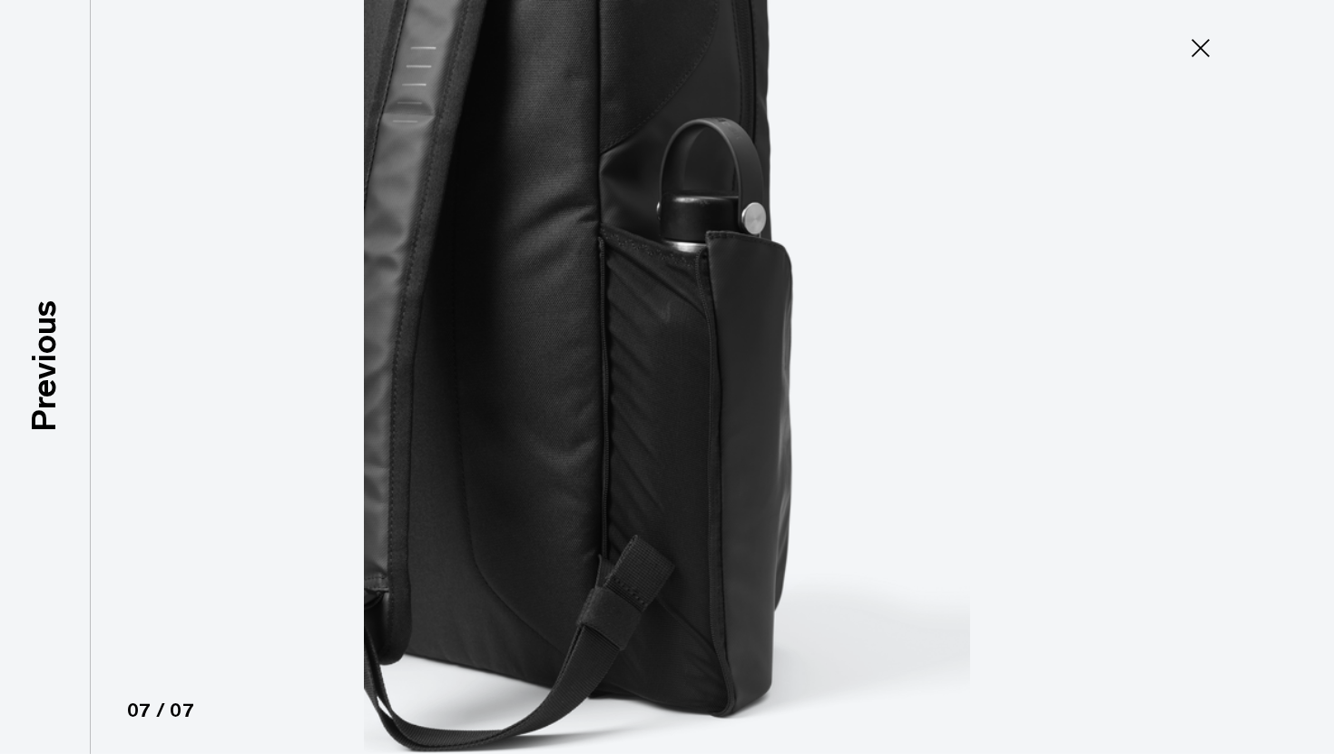
click at [1198, 51] on icon at bounding box center [1200, 48] width 29 height 29
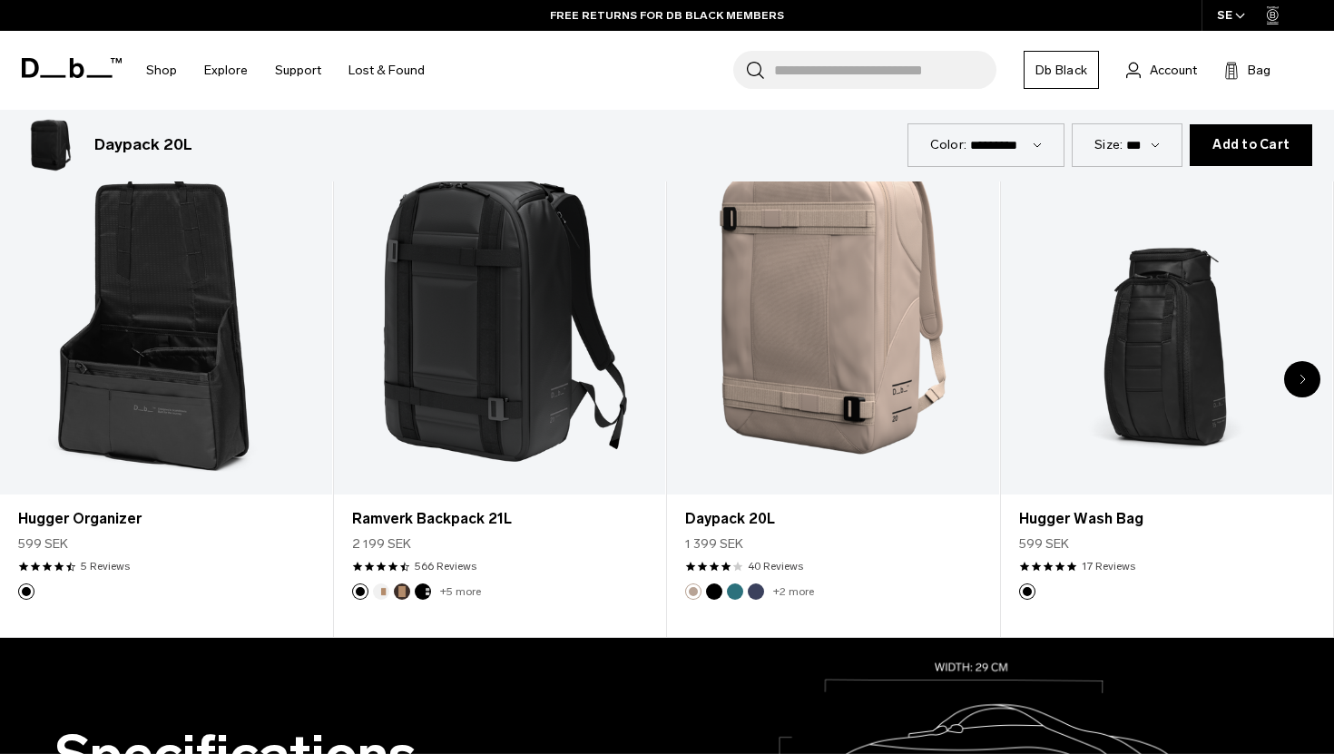
scroll to position [927, 0]
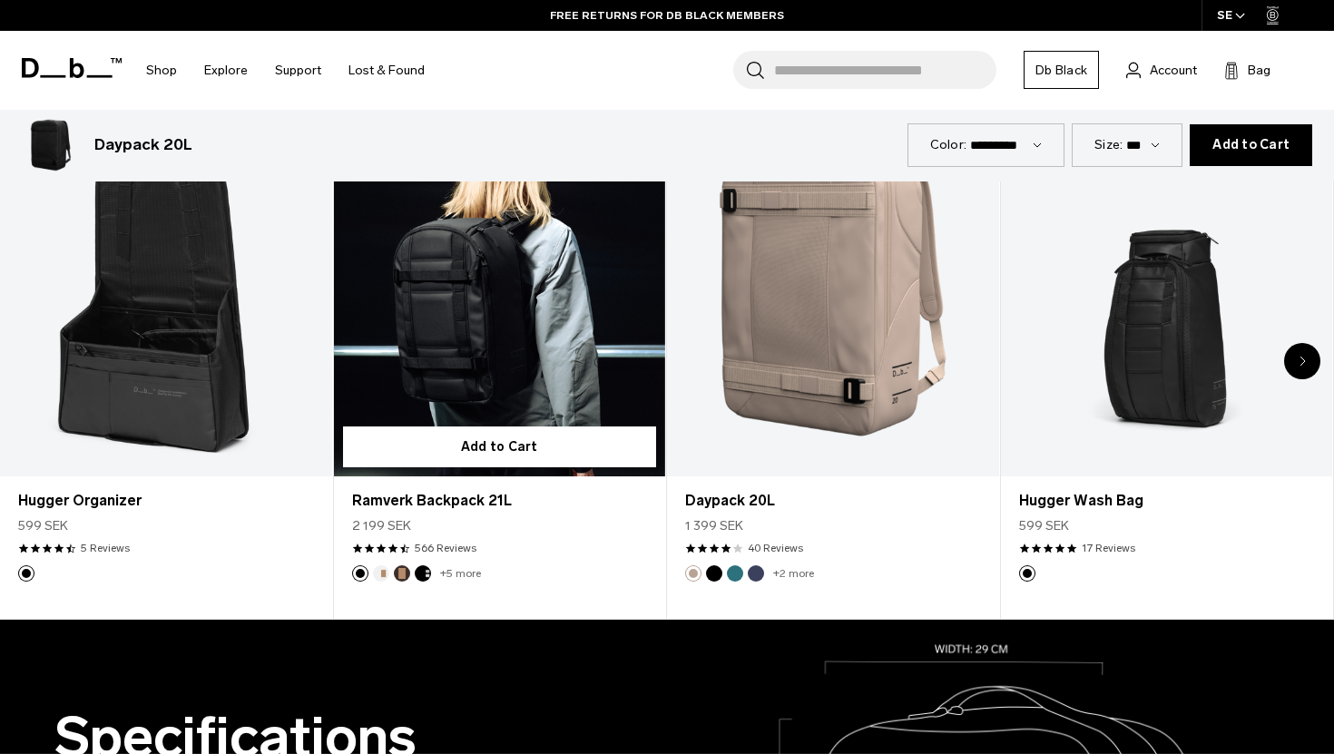
click at [447, 379] on link "Ramverk Backpack 21L" at bounding box center [500, 292] width 332 height 369
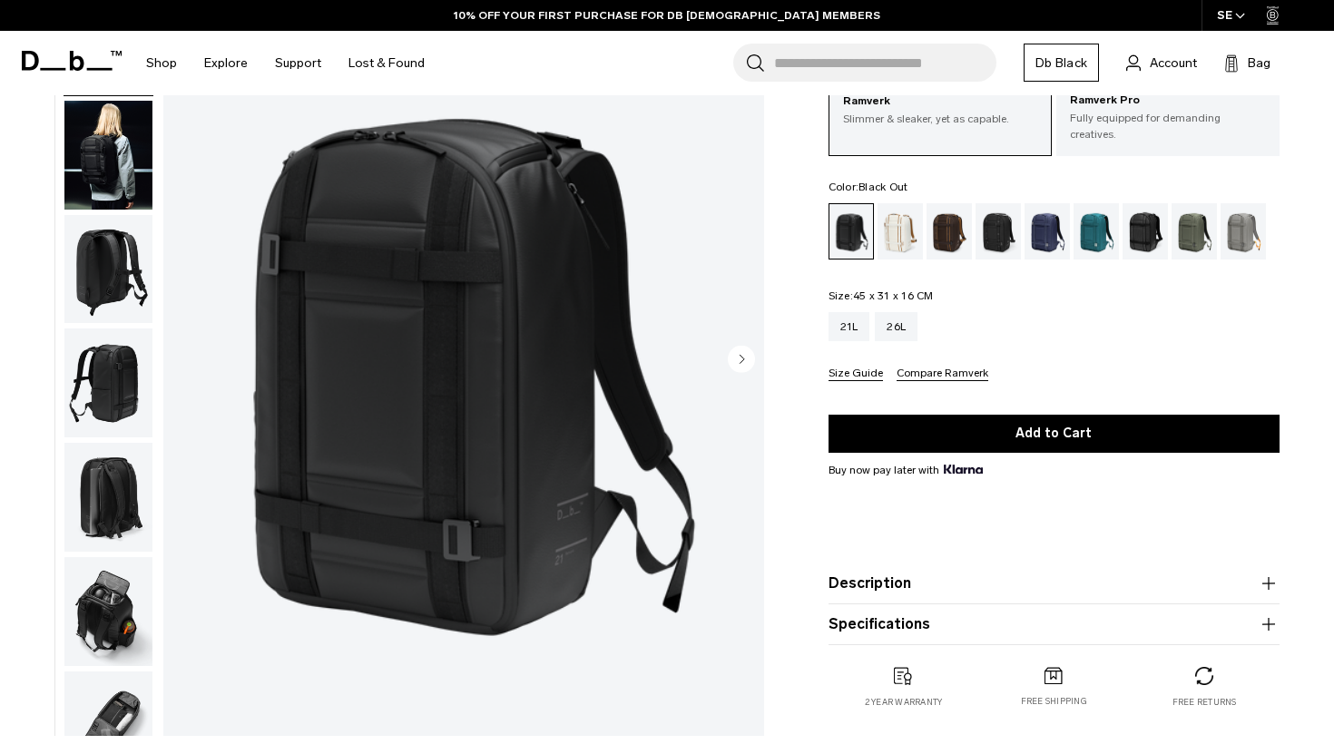
scroll to position [141, 0]
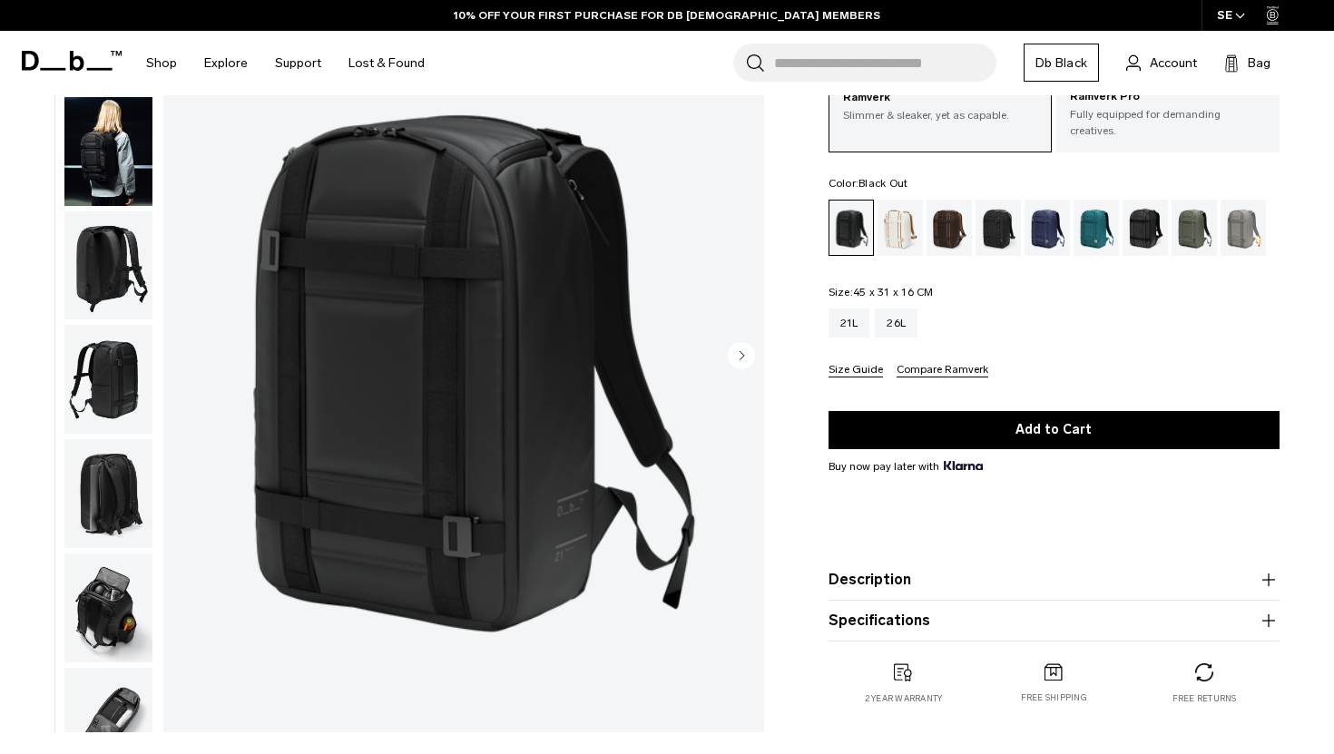
click at [743, 361] on circle "Next slide" at bounding box center [741, 354] width 27 height 27
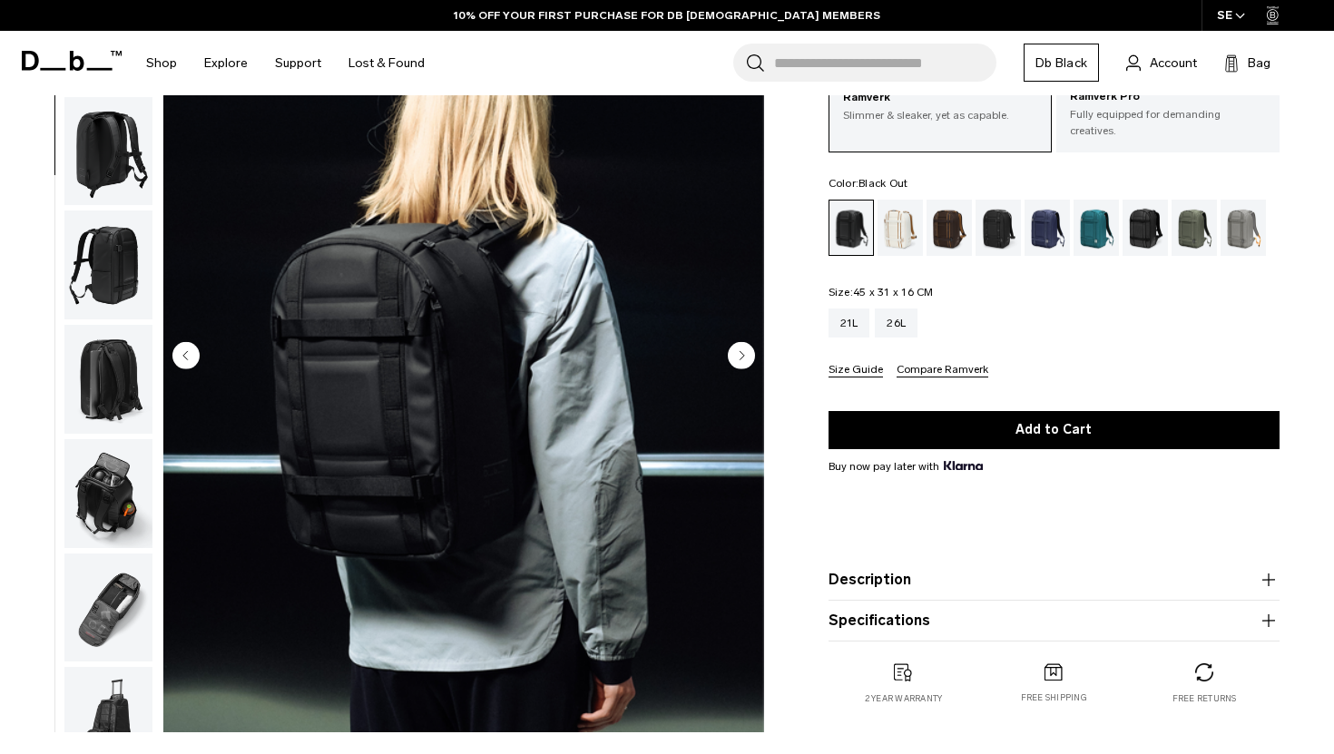
click at [743, 361] on circle "Next slide" at bounding box center [741, 354] width 27 height 27
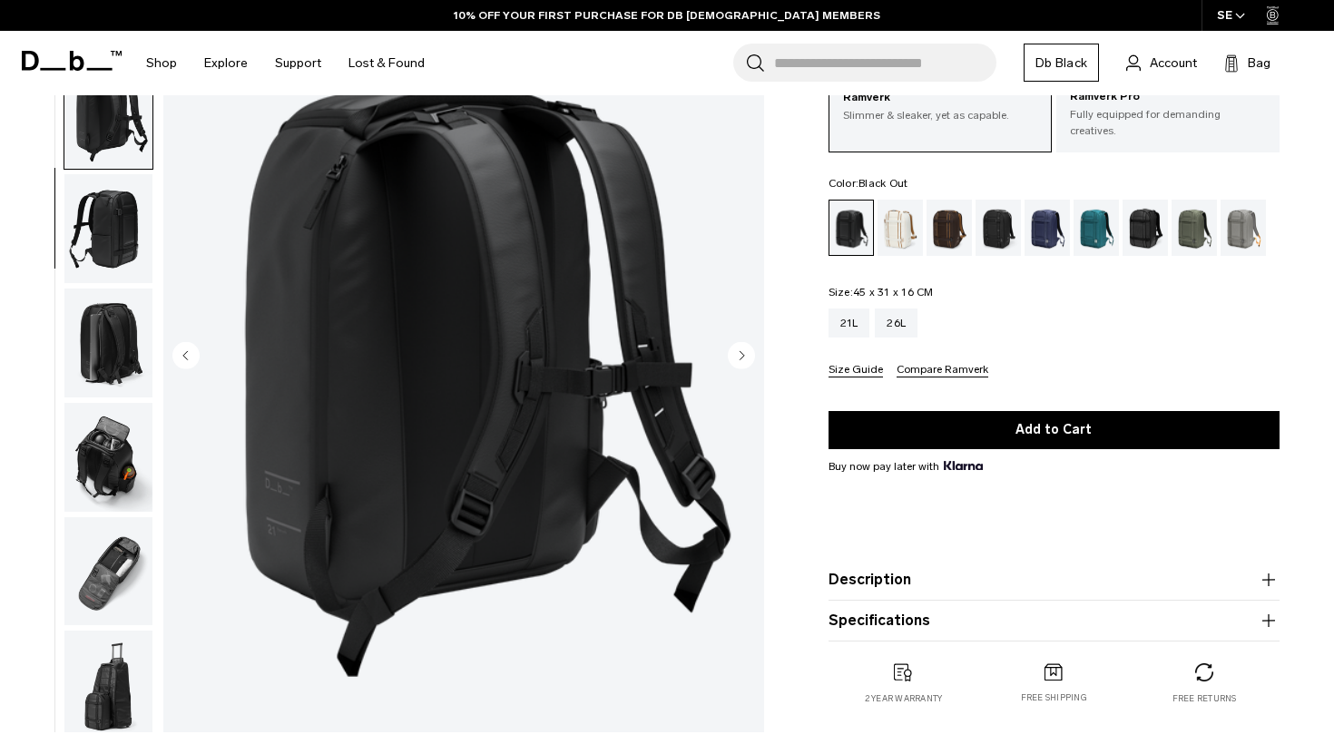
scroll to position [159, 0]
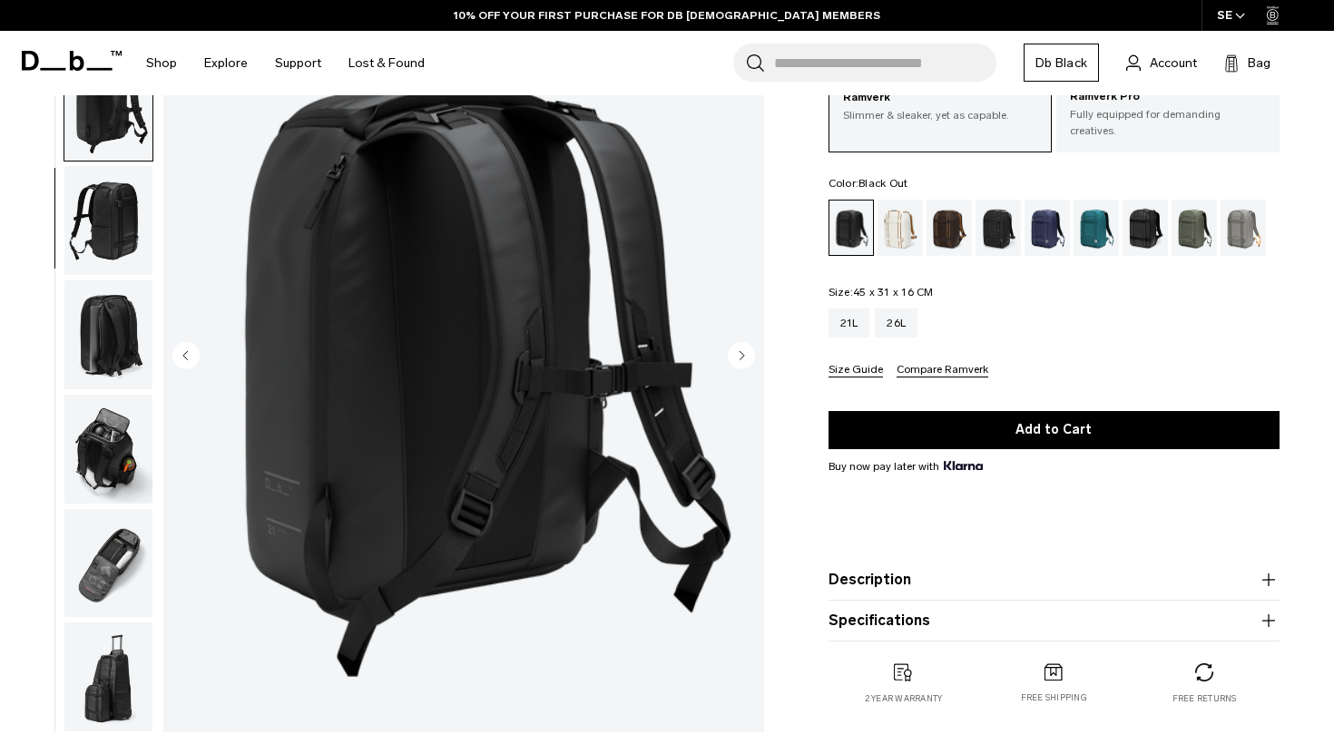
click at [743, 361] on circle "Next slide" at bounding box center [741, 354] width 27 height 27
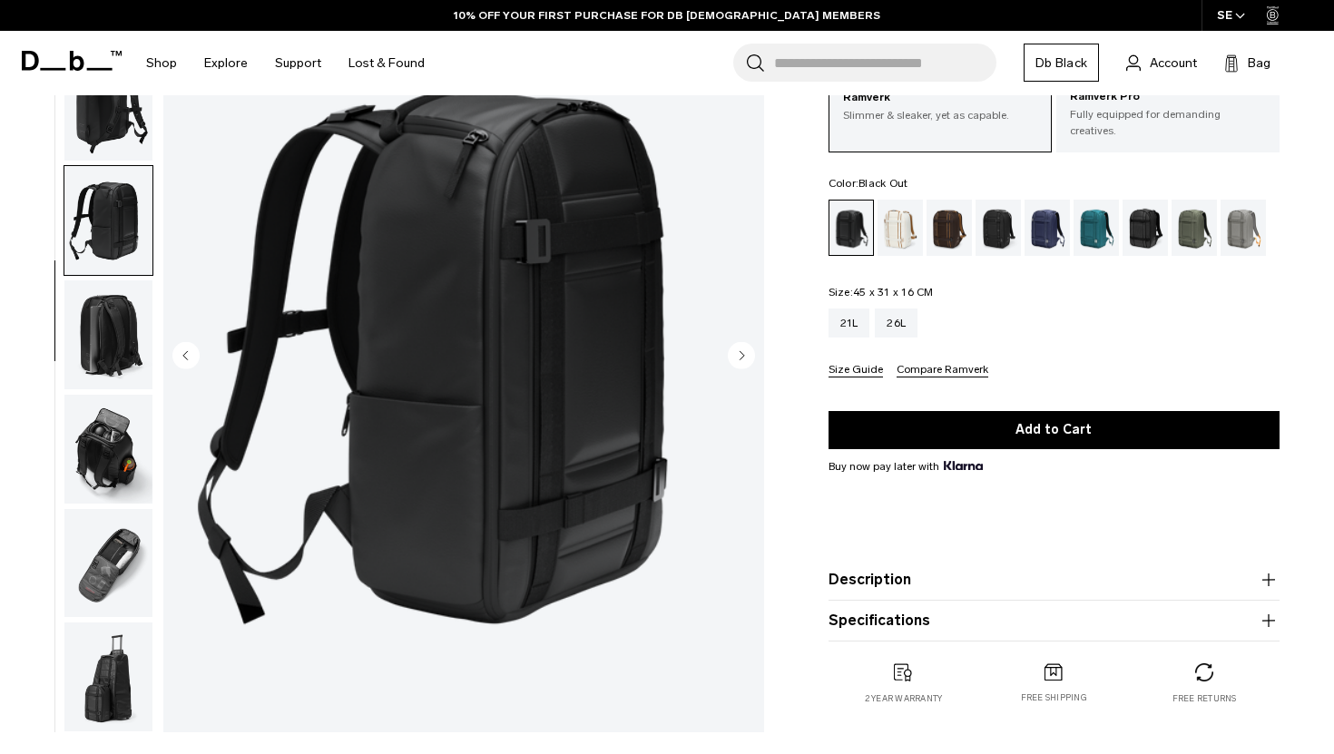
click at [743, 361] on circle "Next slide" at bounding box center [741, 354] width 27 height 27
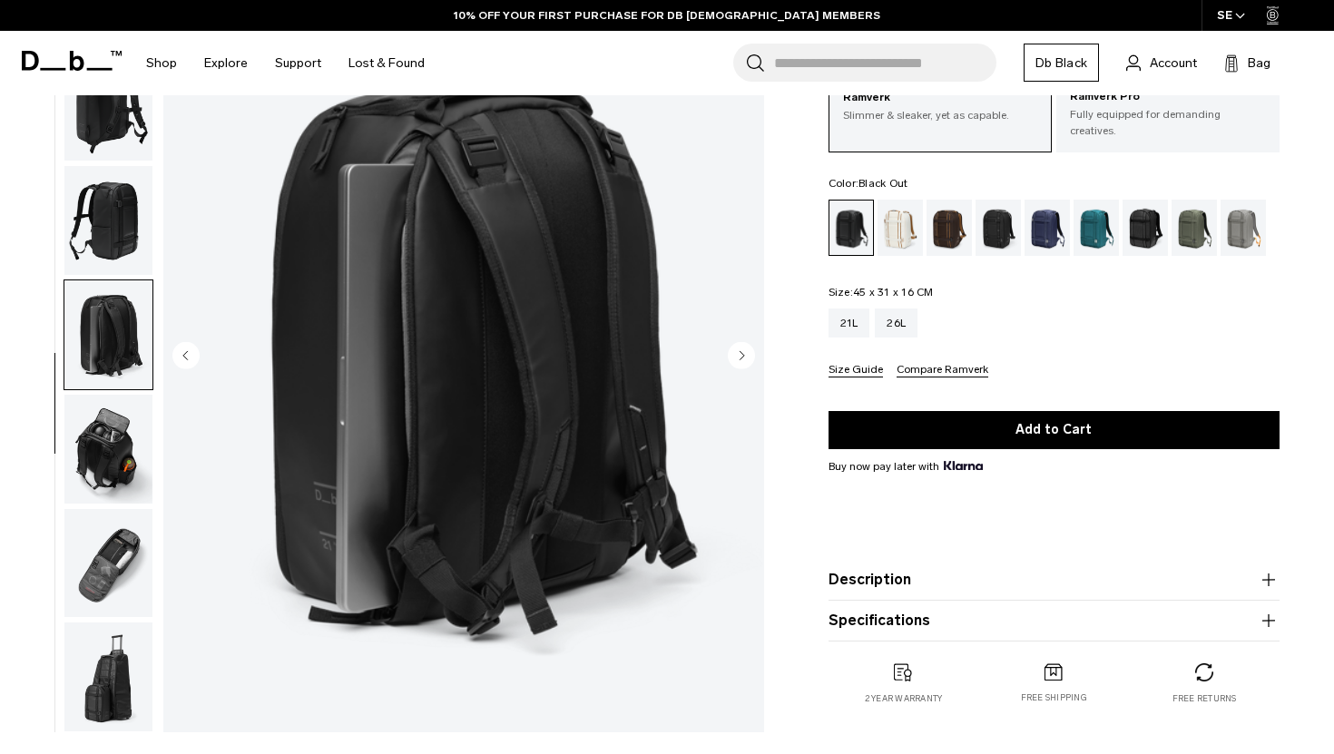
click at [743, 361] on circle "Next slide" at bounding box center [741, 354] width 27 height 27
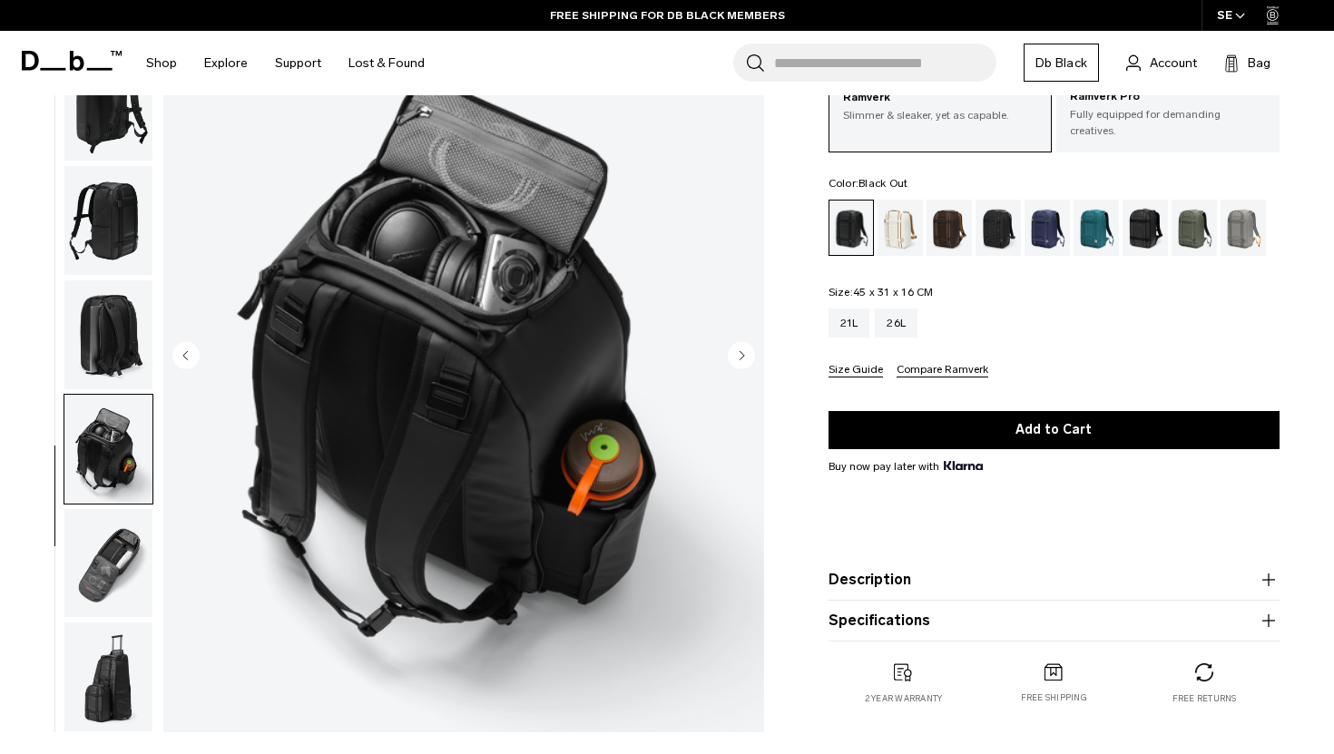
click at [182, 357] on circle "Previous slide" at bounding box center [185, 354] width 27 height 27
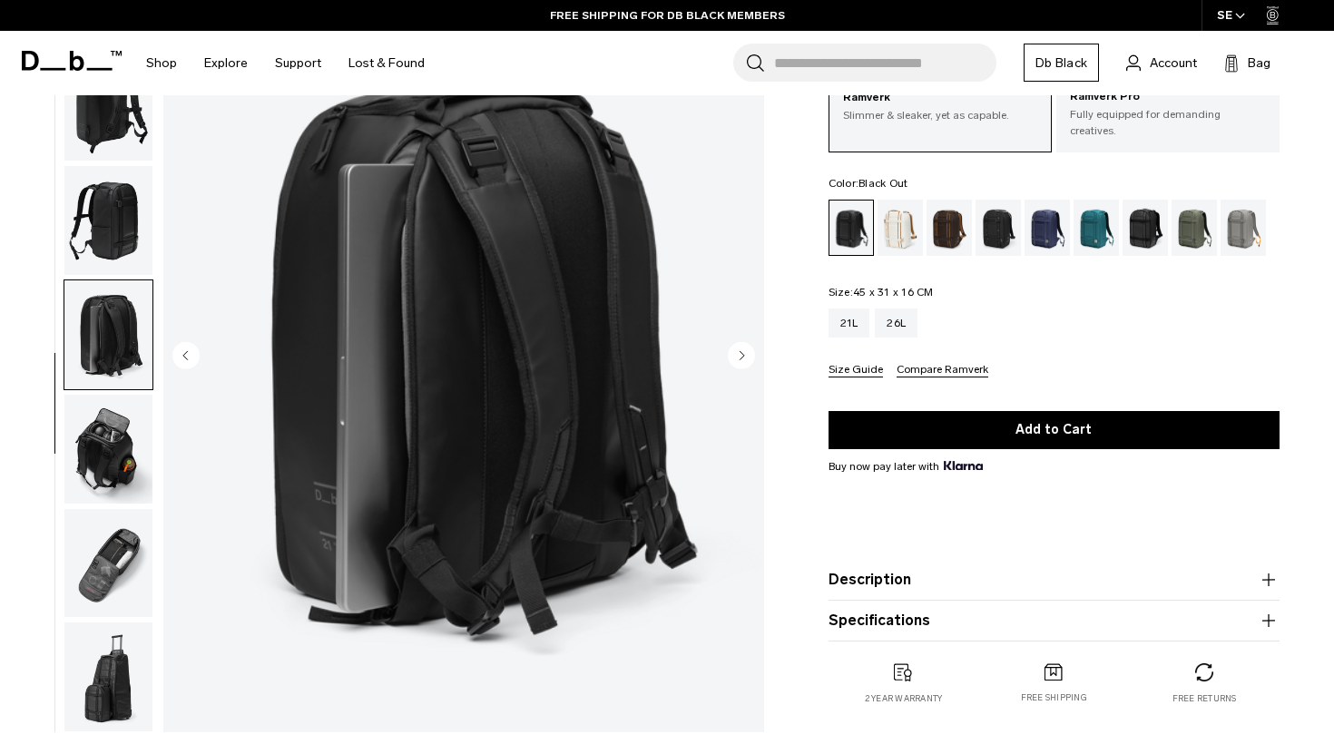
click at [740, 357] on icon "Next slide" at bounding box center [742, 355] width 5 height 8
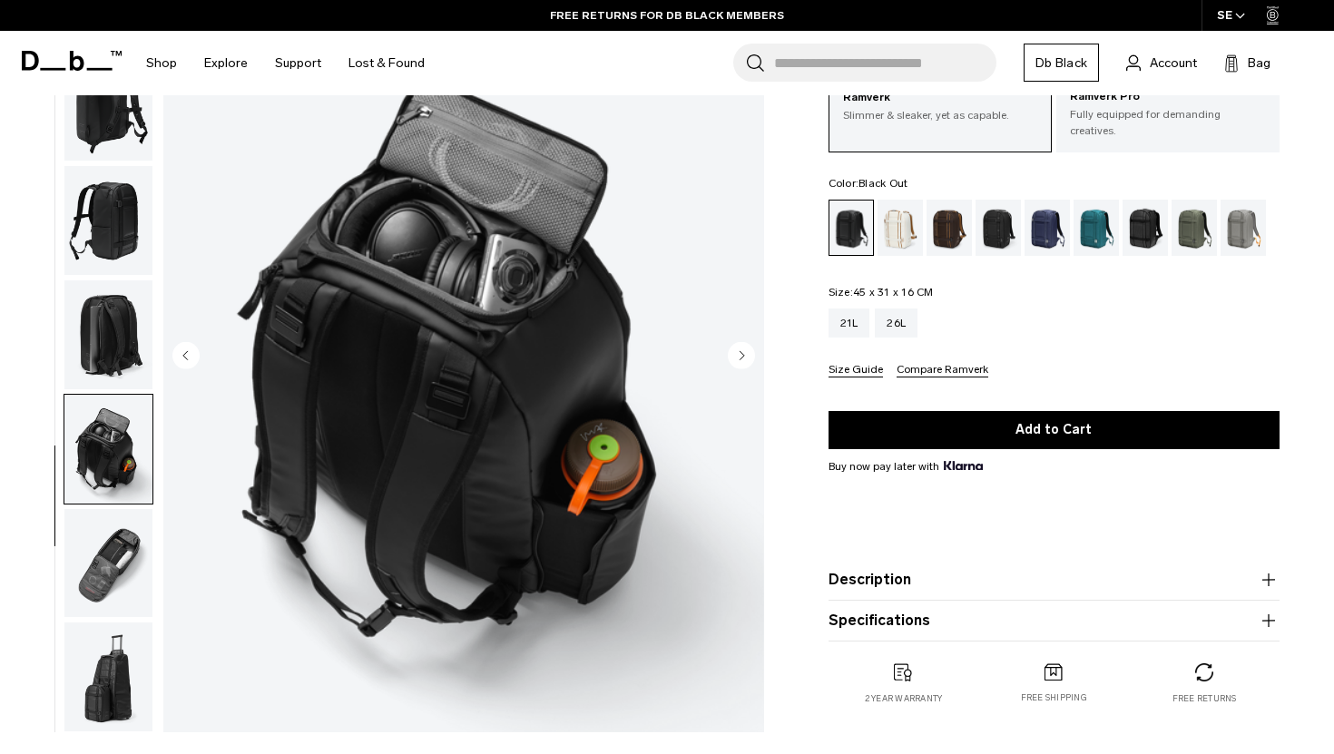
click at [740, 357] on icon "Next slide" at bounding box center [742, 355] width 5 height 8
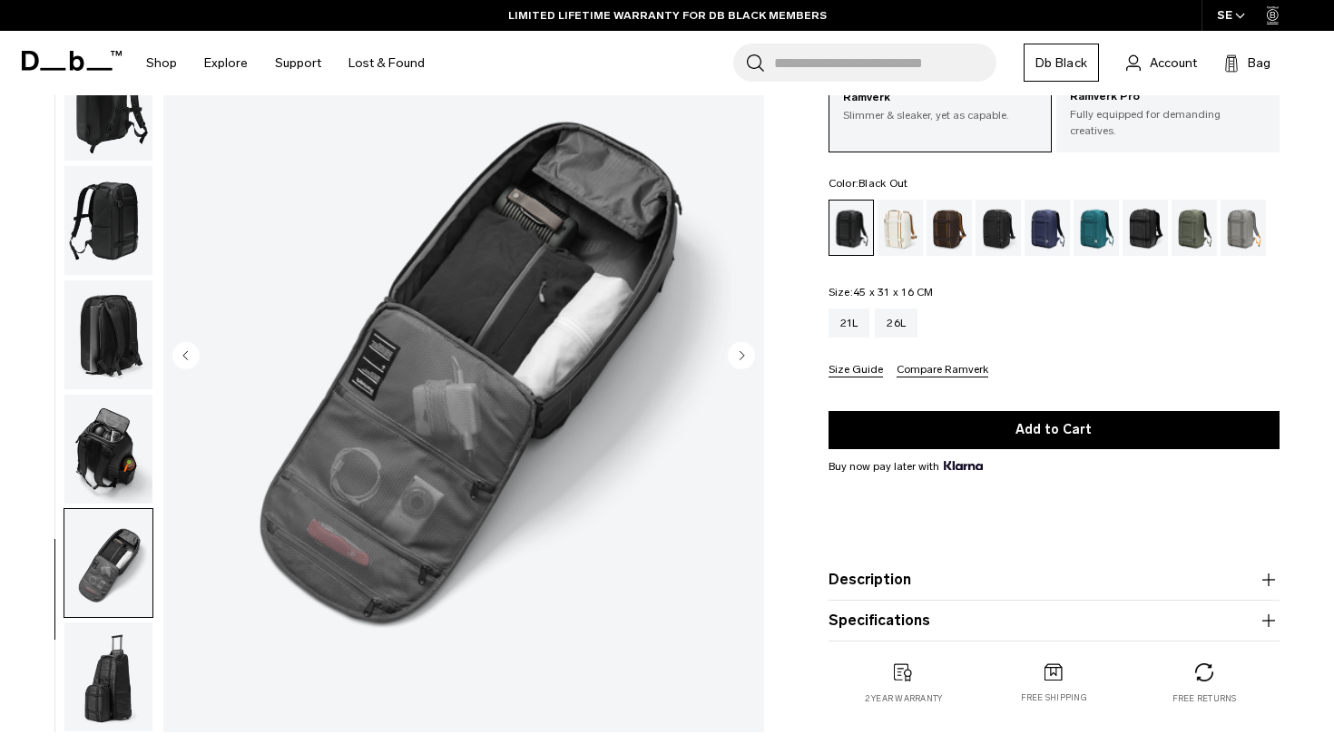
click at [740, 353] on icon "Next slide" at bounding box center [742, 355] width 5 height 8
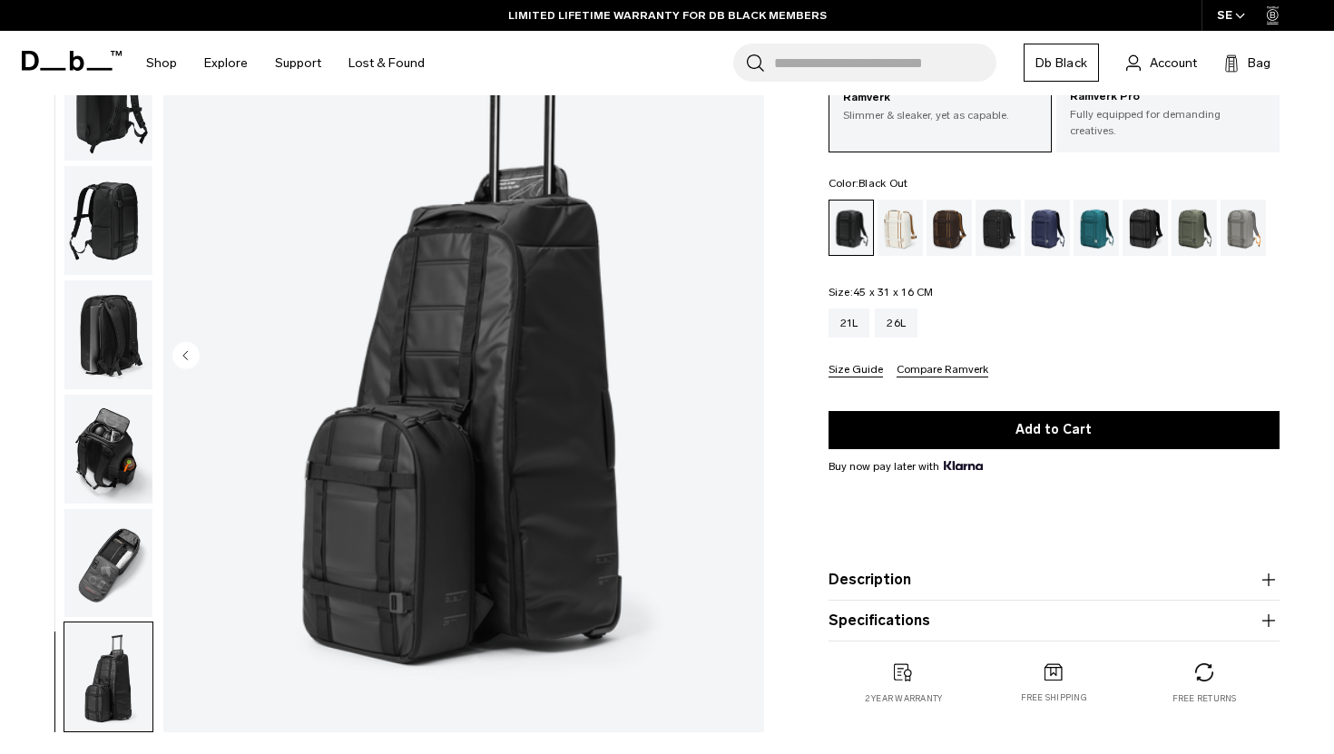
click at [740, 353] on img "8 / 8" at bounding box center [463, 357] width 601 height 751
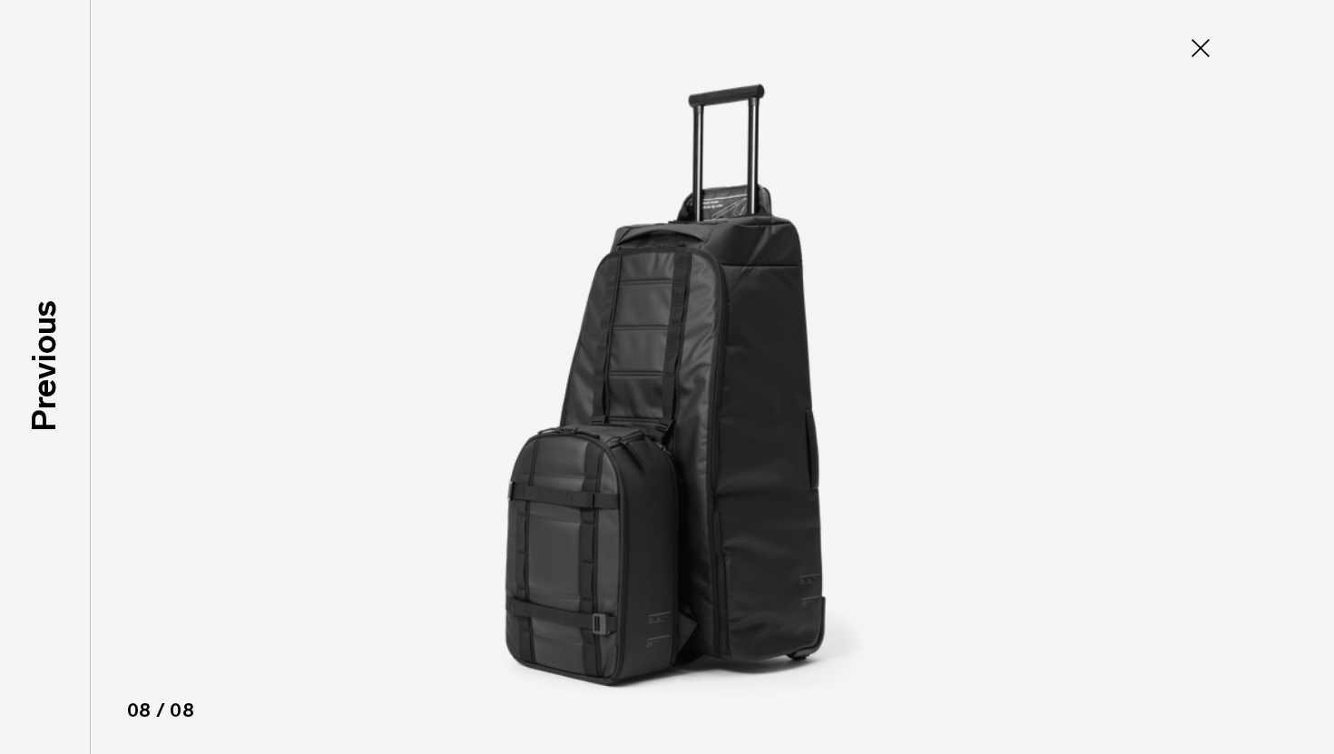
click at [1204, 58] on icon at bounding box center [1200, 48] width 29 height 29
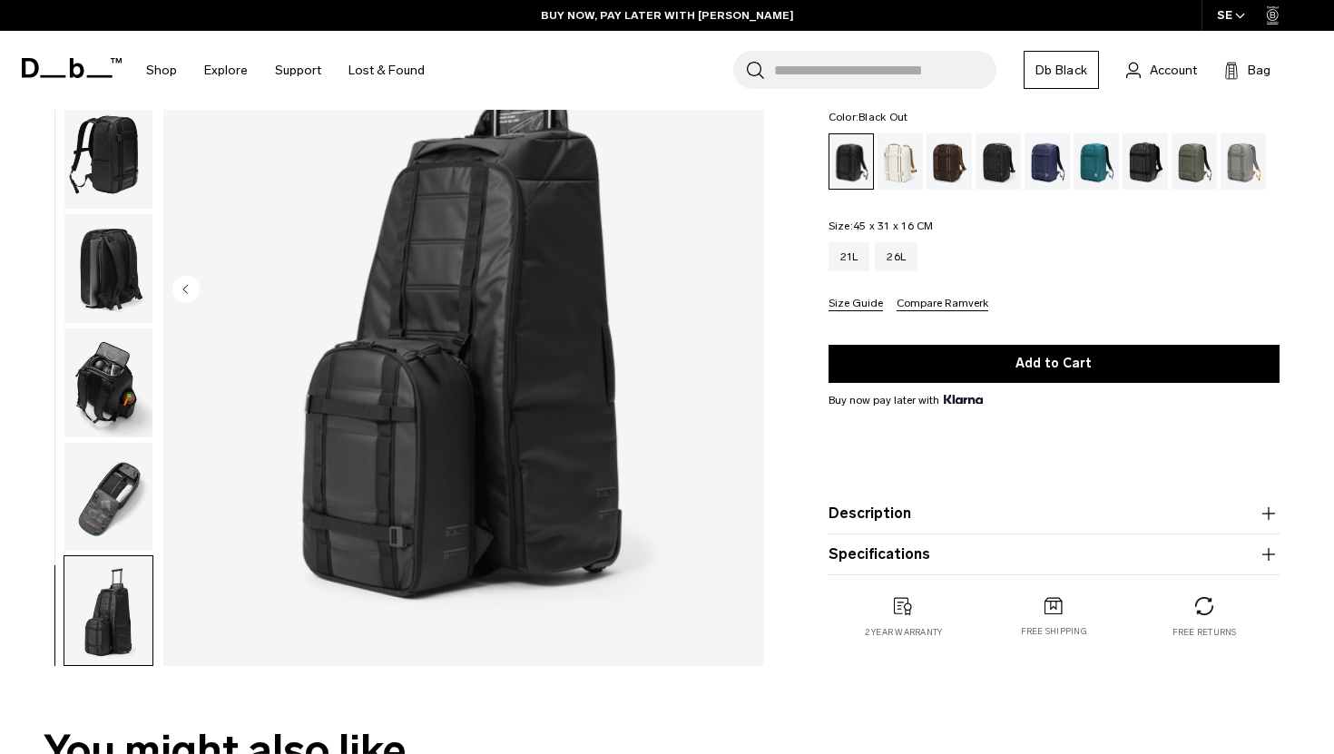
scroll to position [216, 0]
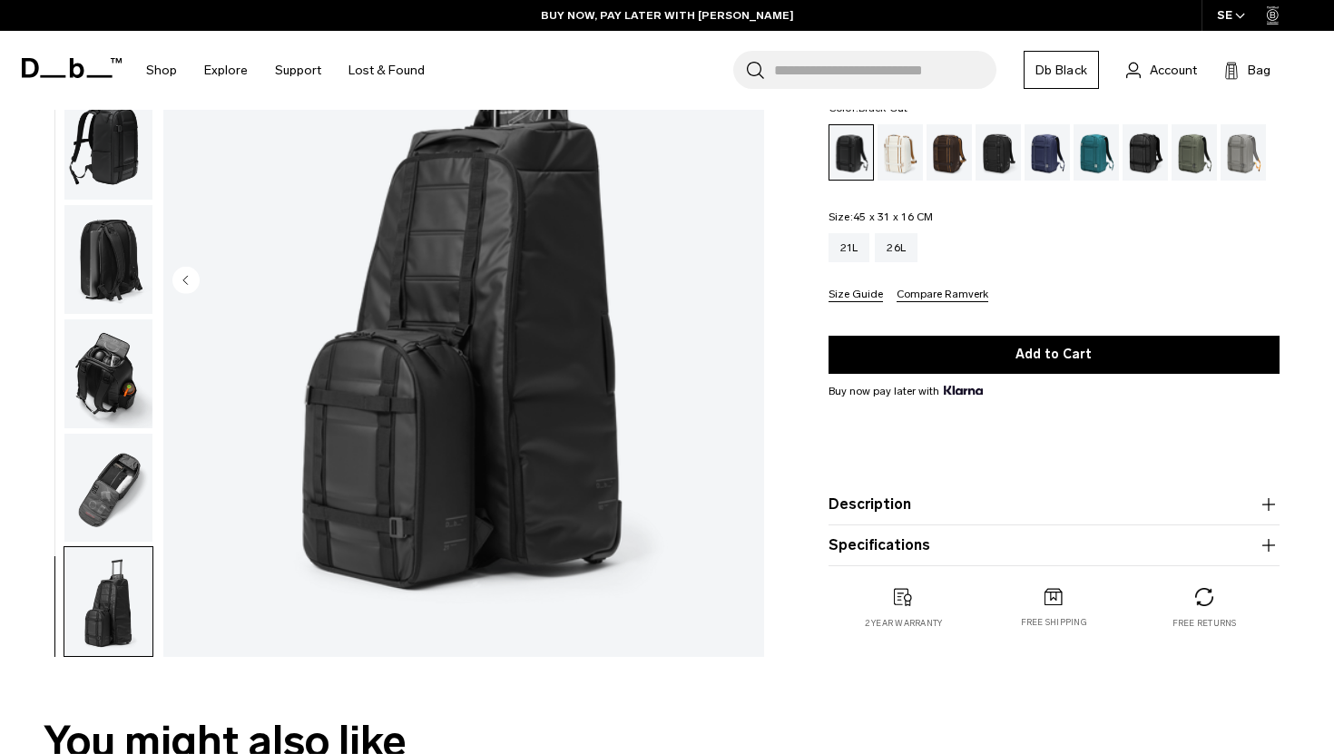
click at [117, 495] on img "button" at bounding box center [108, 488] width 88 height 109
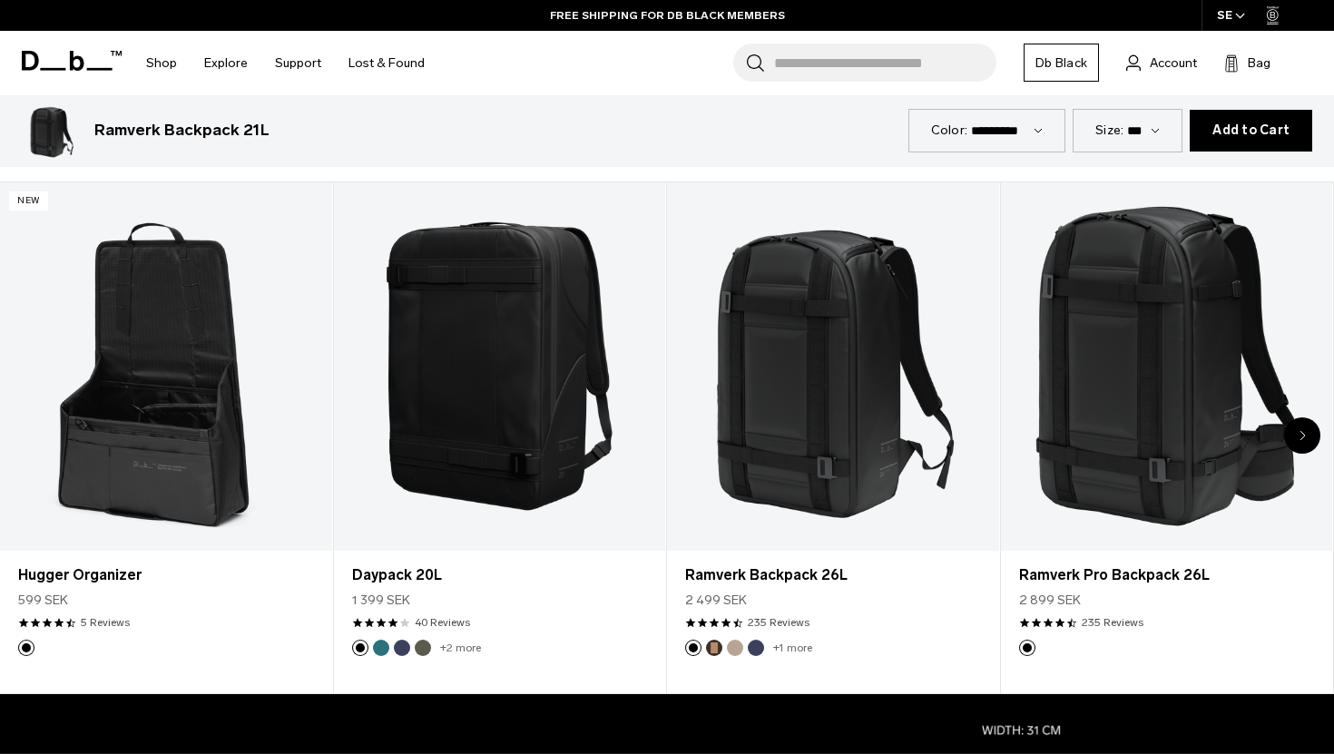
scroll to position [842, 0]
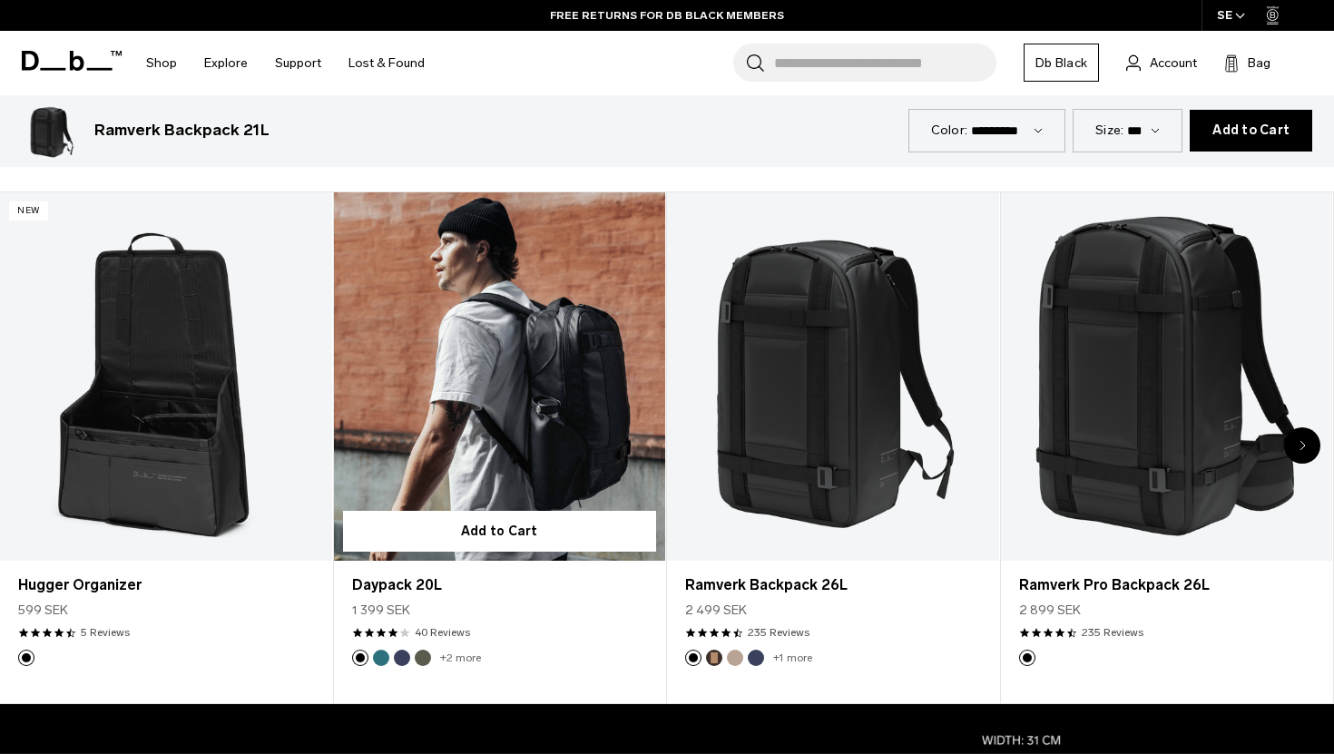
click at [555, 352] on link "Daypack 20L" at bounding box center [500, 376] width 332 height 369
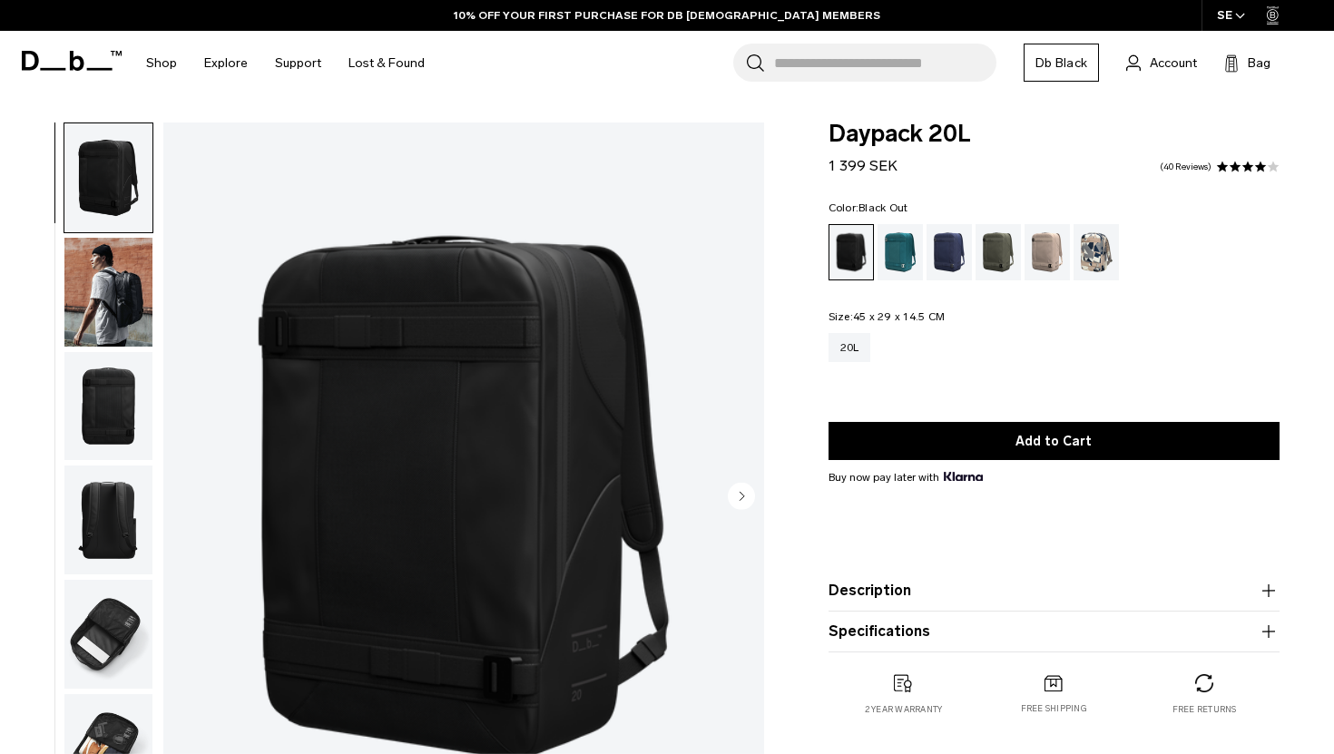
click at [730, 499] on circle "Next slide" at bounding box center [741, 495] width 27 height 27
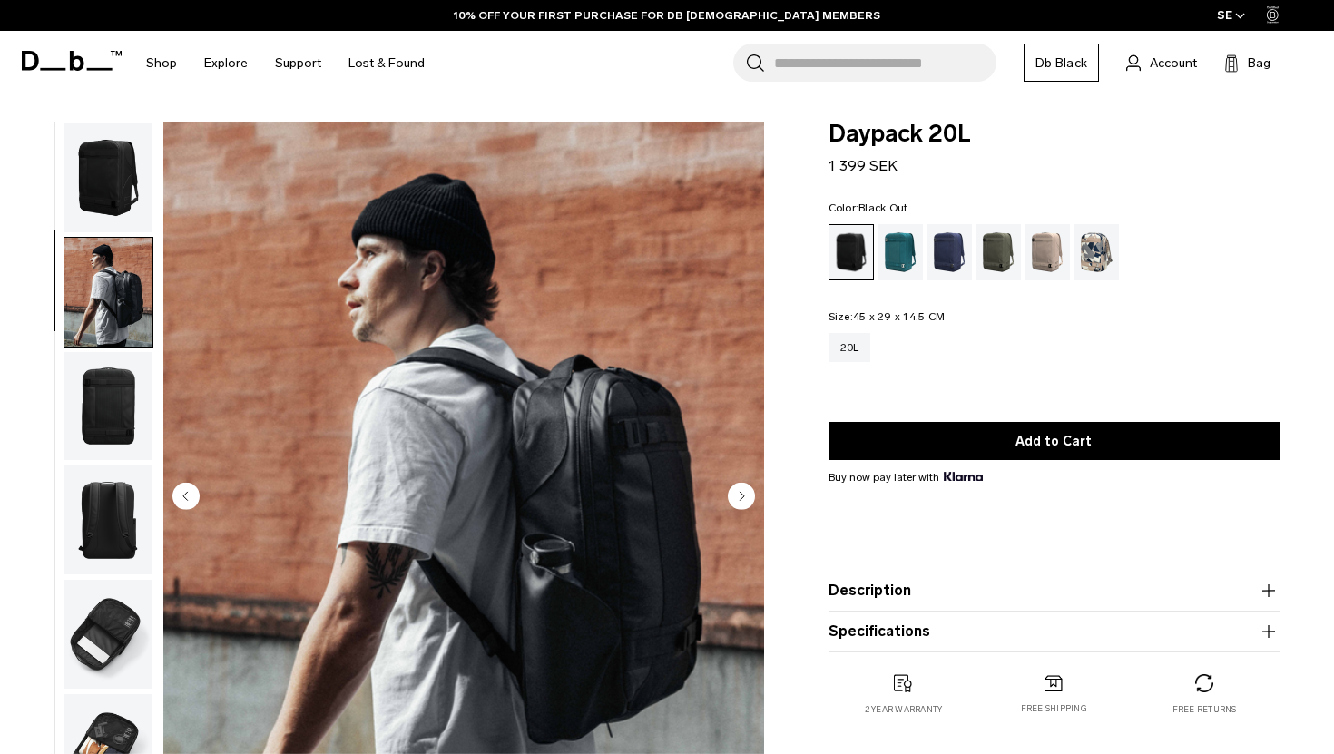
scroll to position [44, 0]
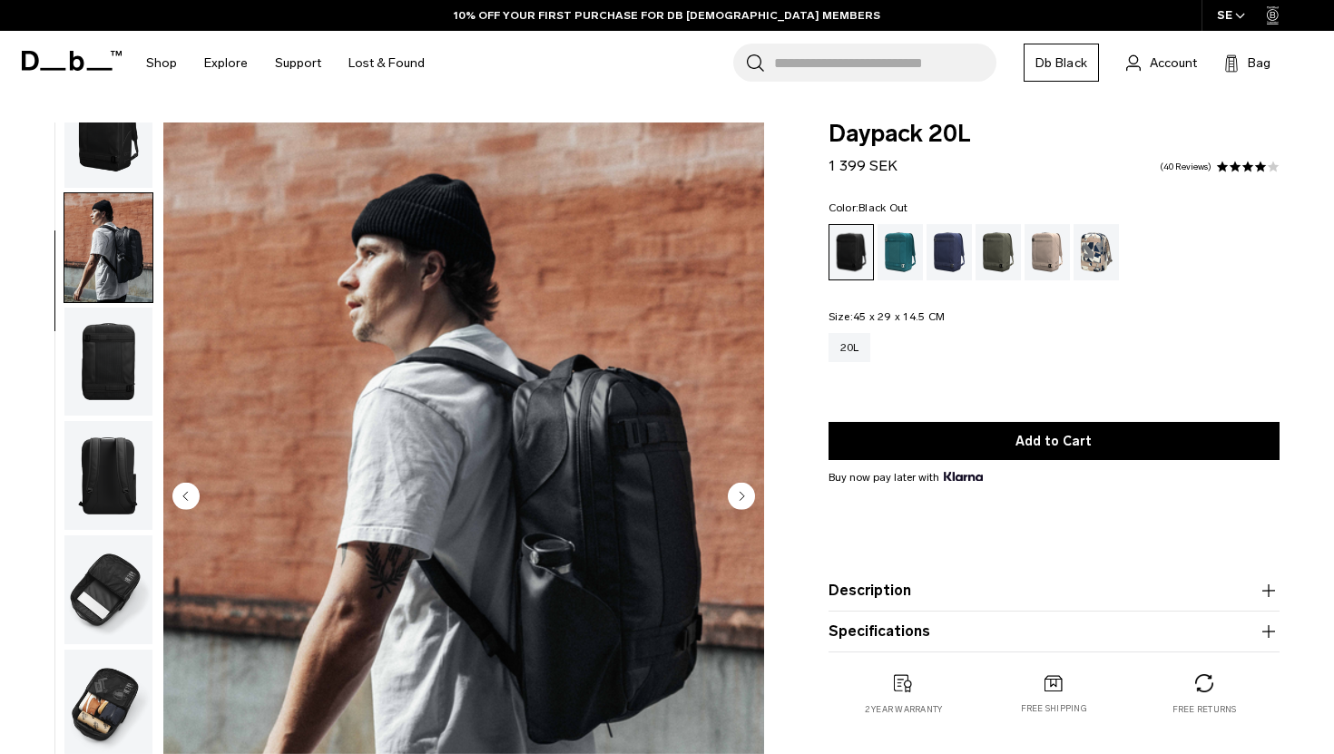
click at [730, 499] on circle "Next slide" at bounding box center [741, 495] width 27 height 27
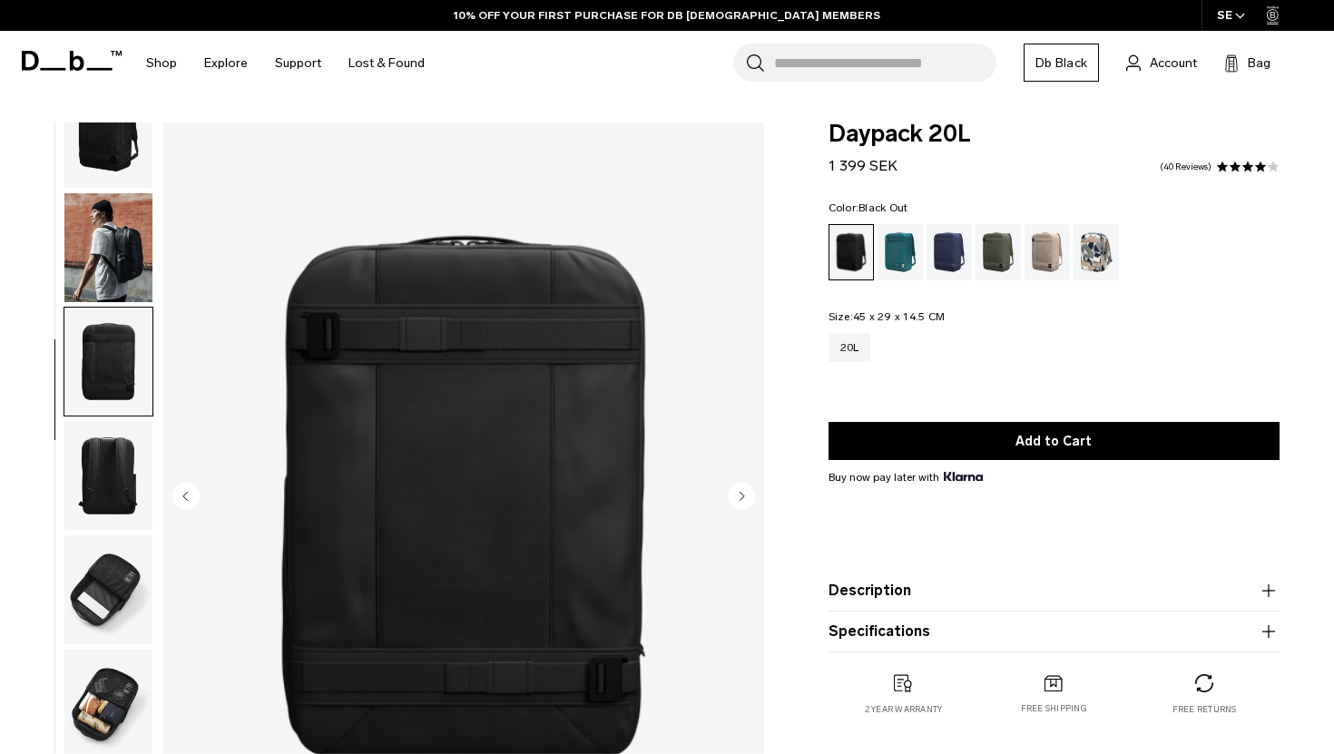
click at [730, 499] on circle "Next slide" at bounding box center [741, 495] width 27 height 27
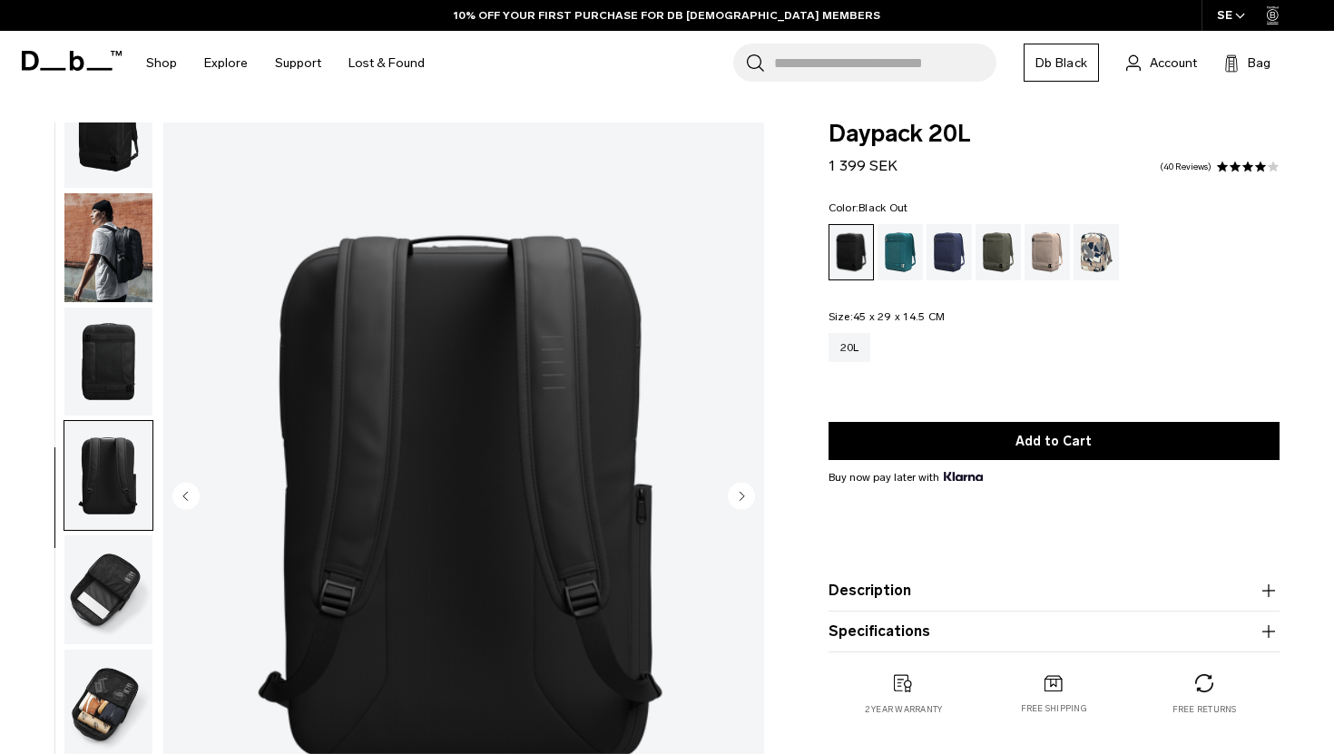
click at [730, 499] on circle "Next slide" at bounding box center [741, 495] width 27 height 27
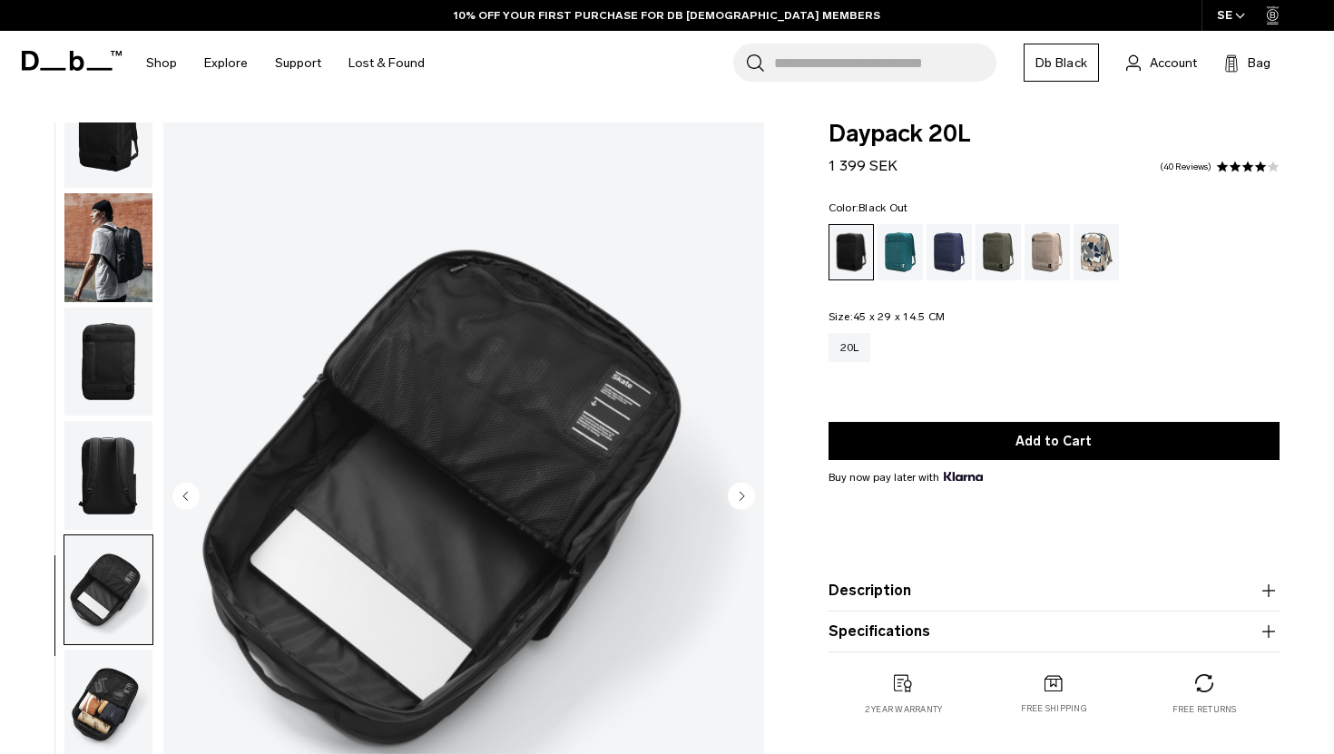
click at [730, 499] on circle "Next slide" at bounding box center [741, 495] width 27 height 27
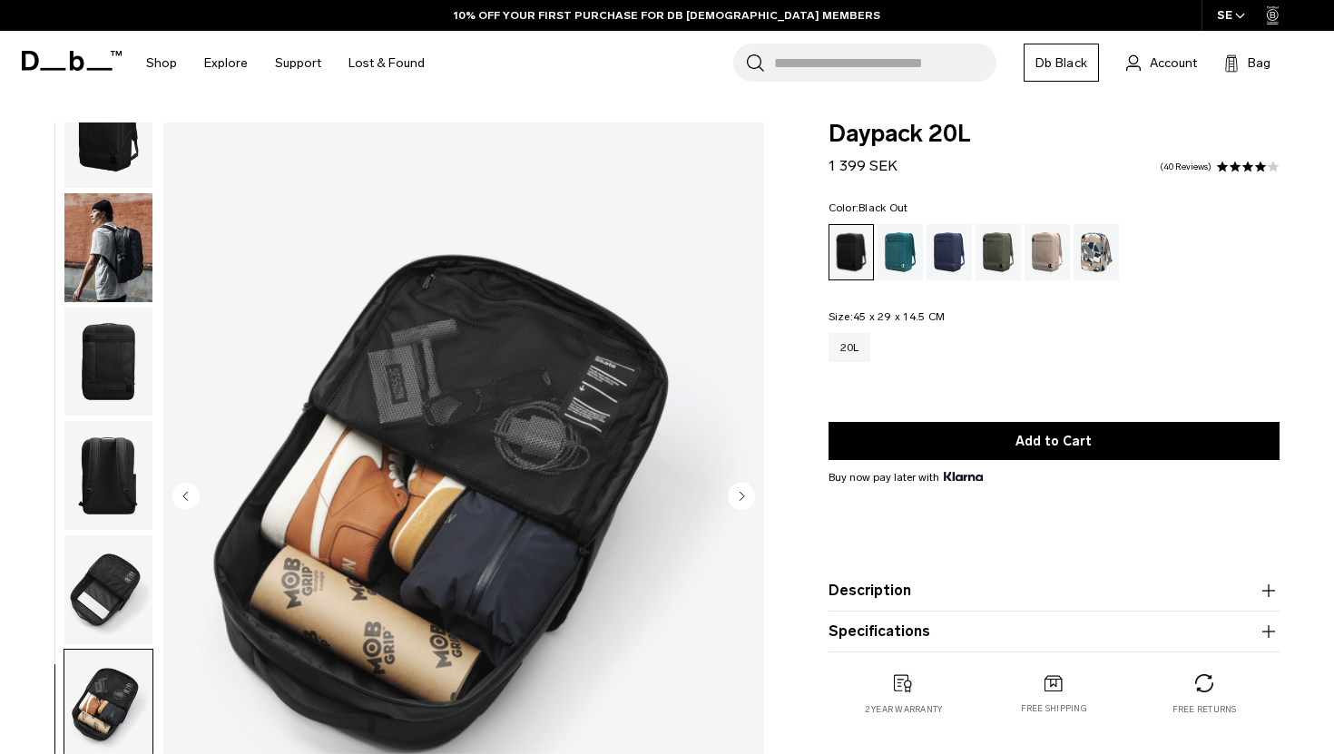
click at [730, 499] on circle "Next slide" at bounding box center [741, 495] width 27 height 27
